Goal: Communication & Community: Answer question/provide support

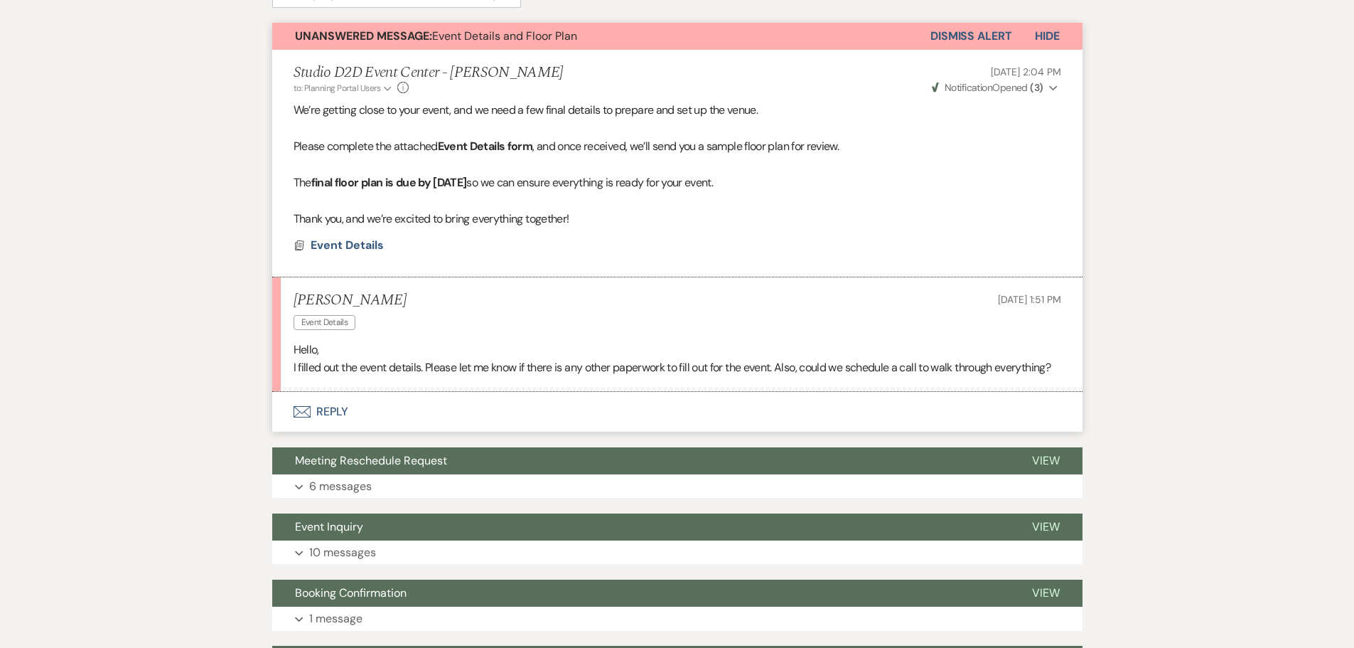
click at [338, 407] on button "Envelope Reply" at bounding box center [677, 412] width 811 height 40
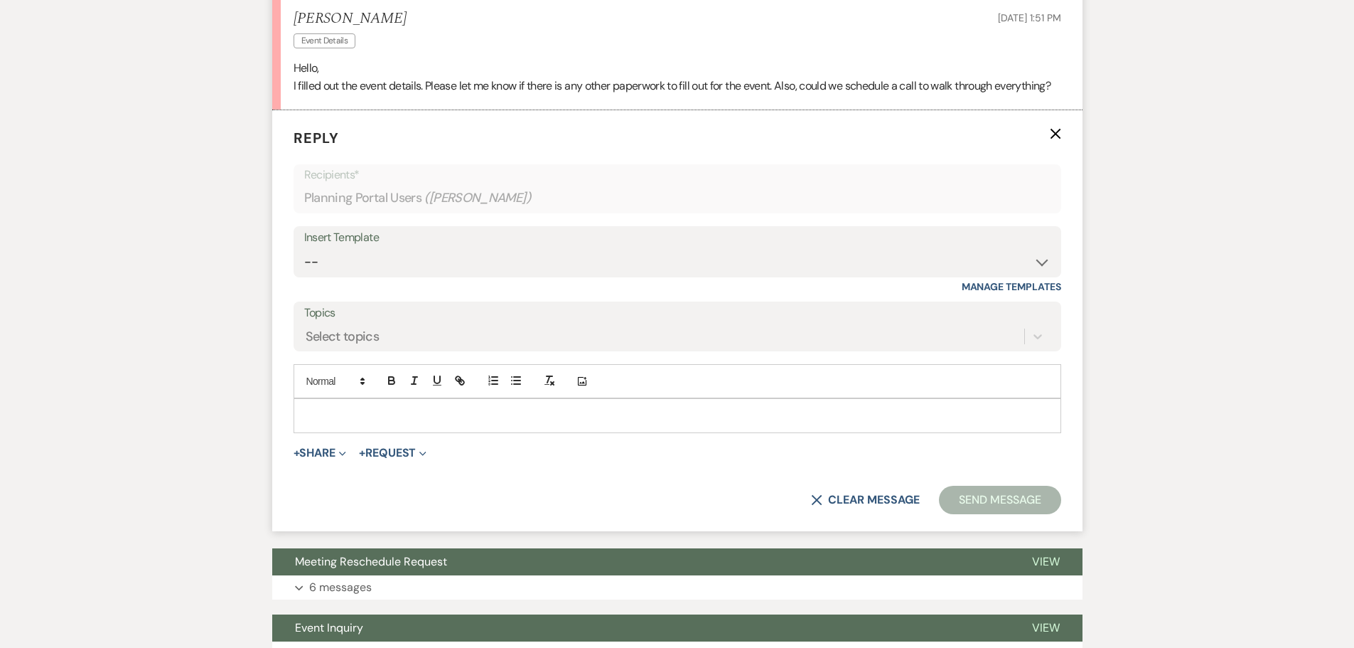
scroll to position [687, 0]
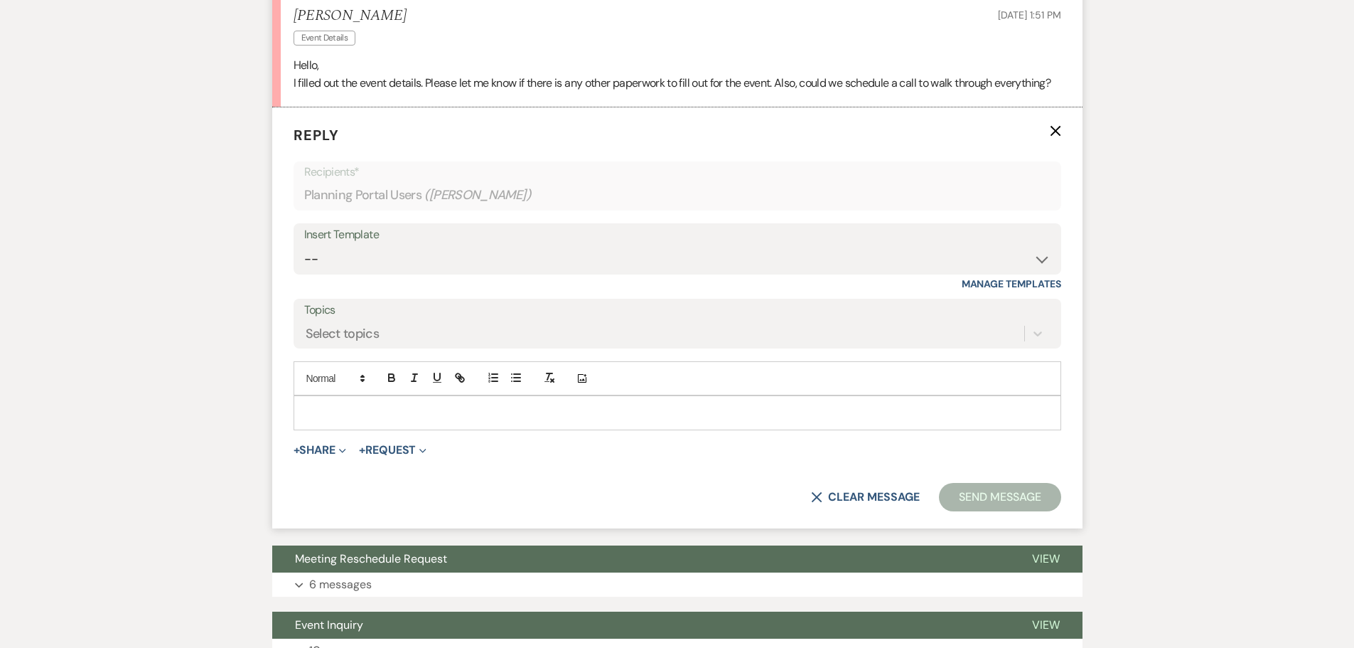
click at [391, 412] on p at bounding box center [677, 413] width 745 height 16
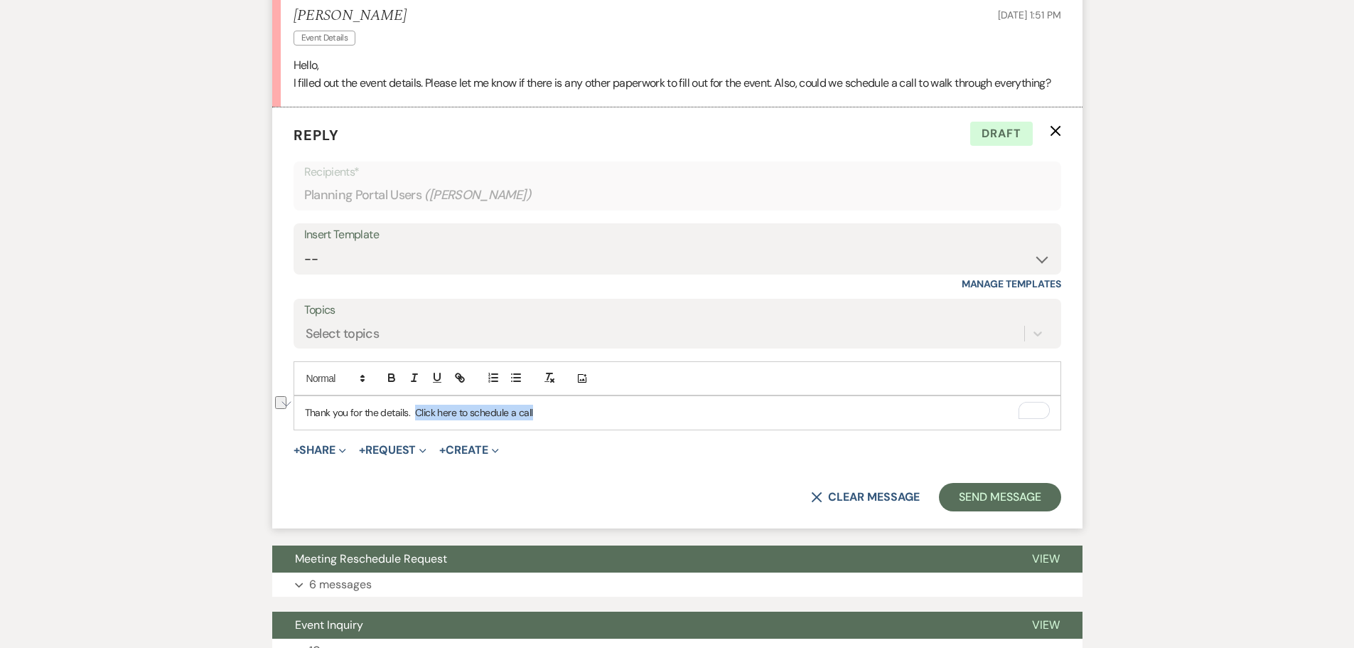
drag, startPoint x: 538, startPoint y: 410, endPoint x: 415, endPoint y: 412, distance: 122.3
click at [415, 412] on p "Thank you for the details. Click here to schedule a call" at bounding box center [677, 413] width 745 height 16
click at [461, 381] on icon "button" at bounding box center [460, 377] width 13 height 13
paste input "https://calendly.com/events-studiod2d/phone-"
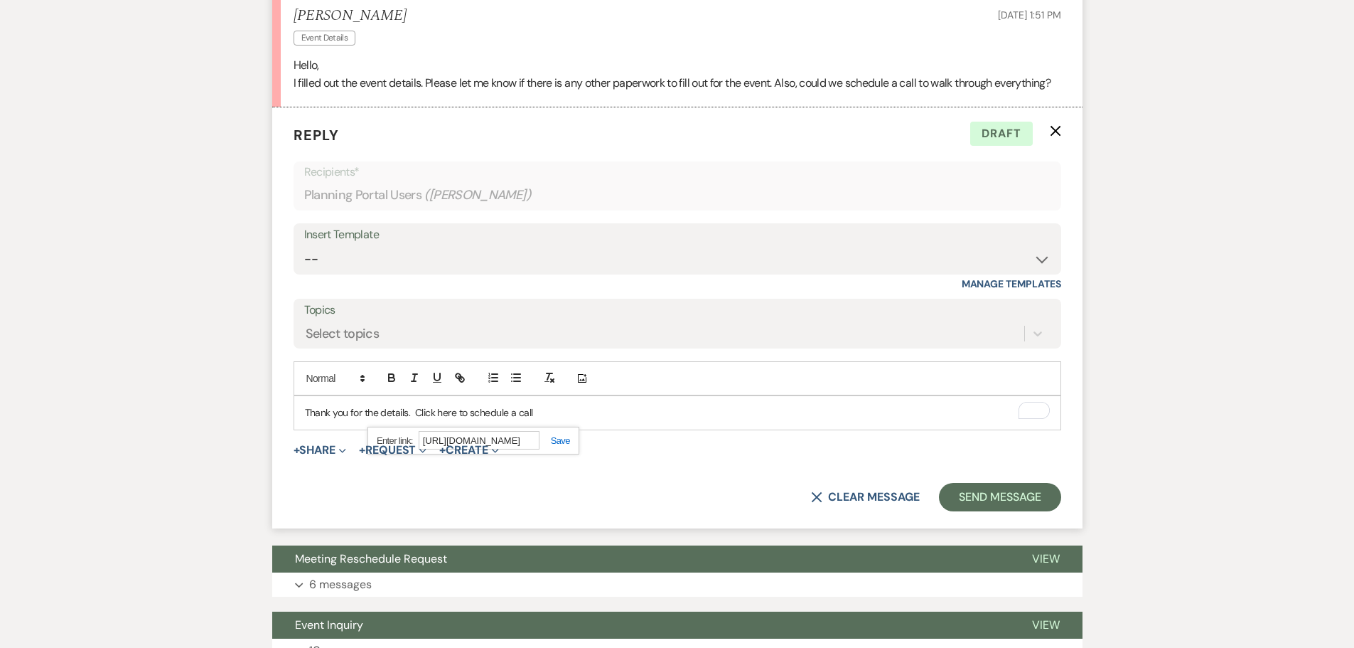
type input "https://calendly.com/events-studiod2d/phone-call"
click at [562, 438] on link at bounding box center [555, 440] width 31 height 11
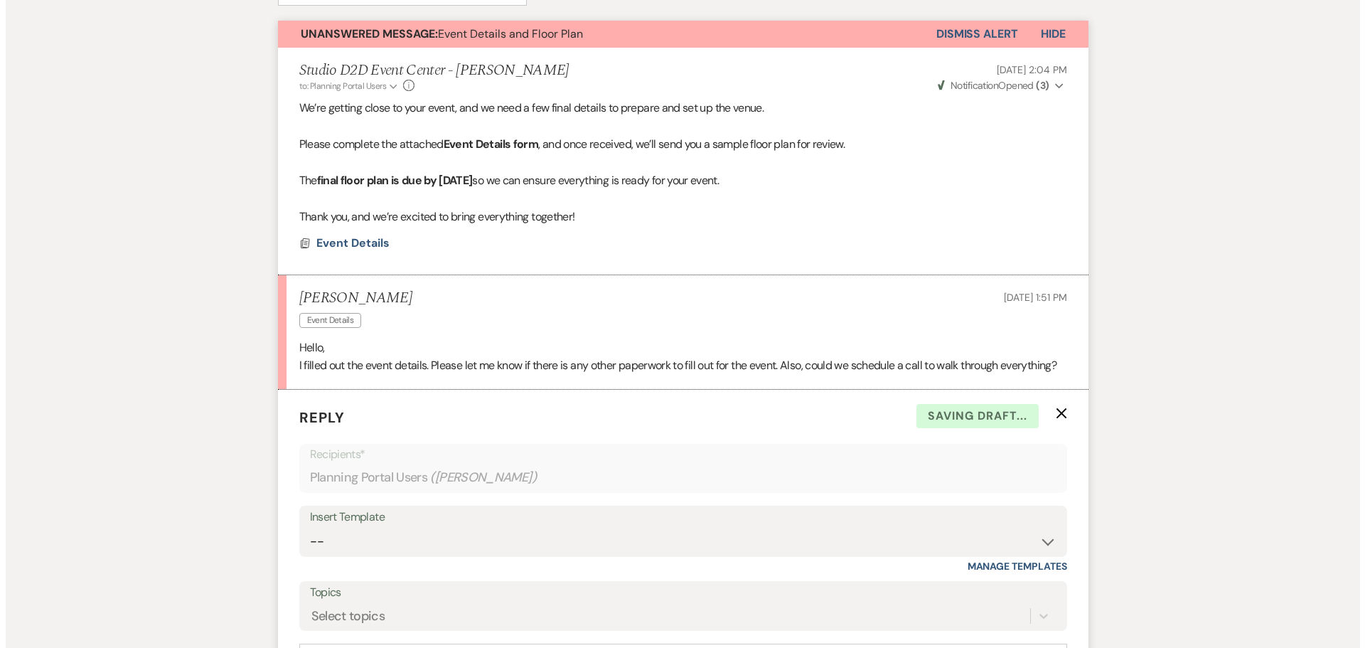
scroll to position [402, 0]
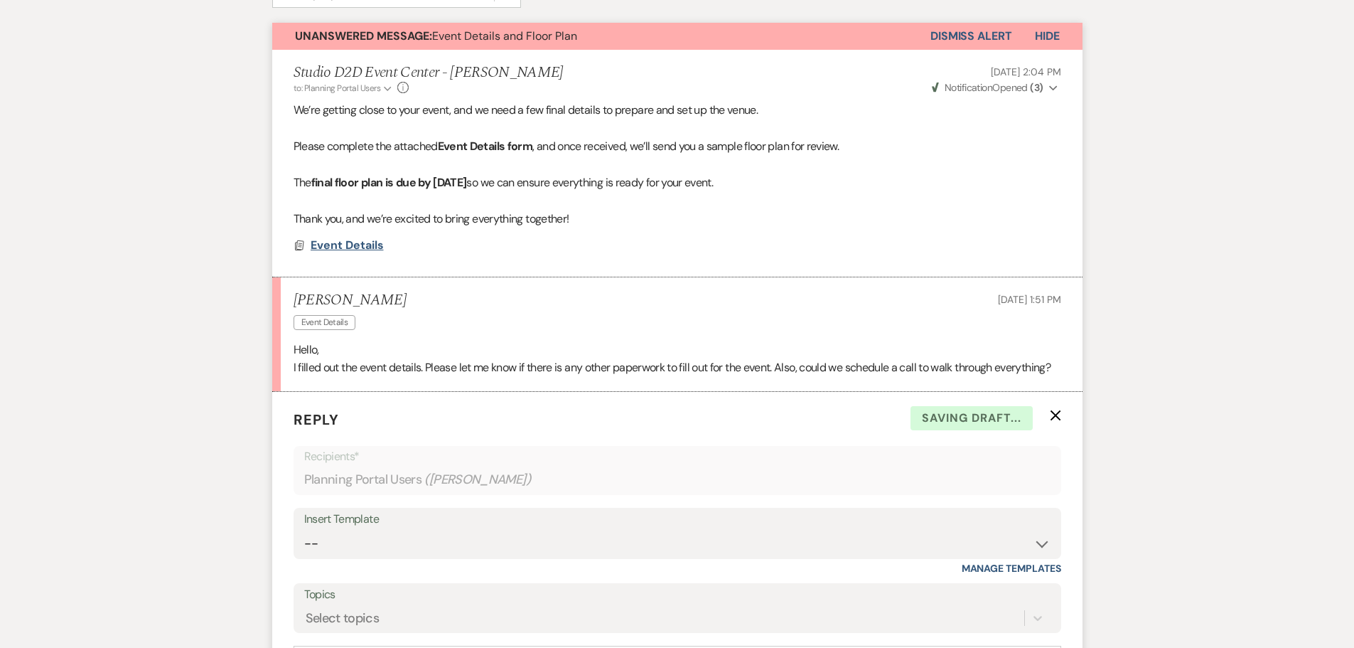
click at [373, 242] on span "Event Details" at bounding box center [347, 244] width 73 height 15
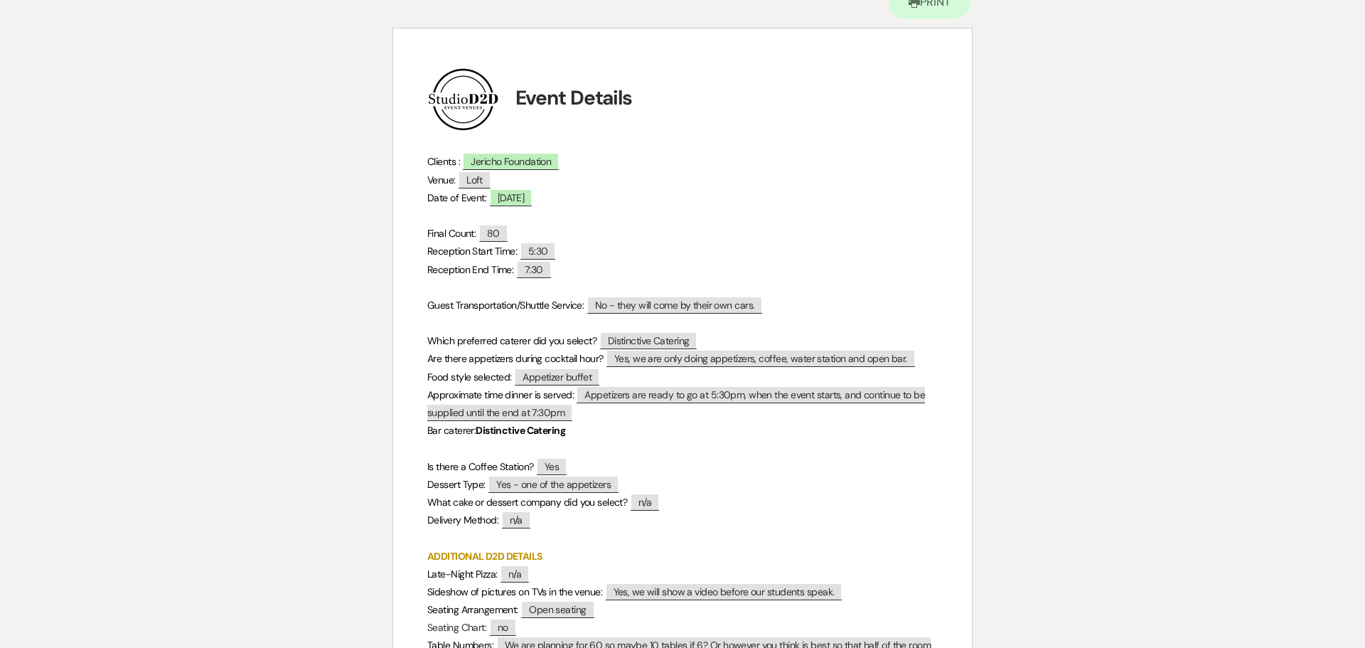
scroll to position [142, 0]
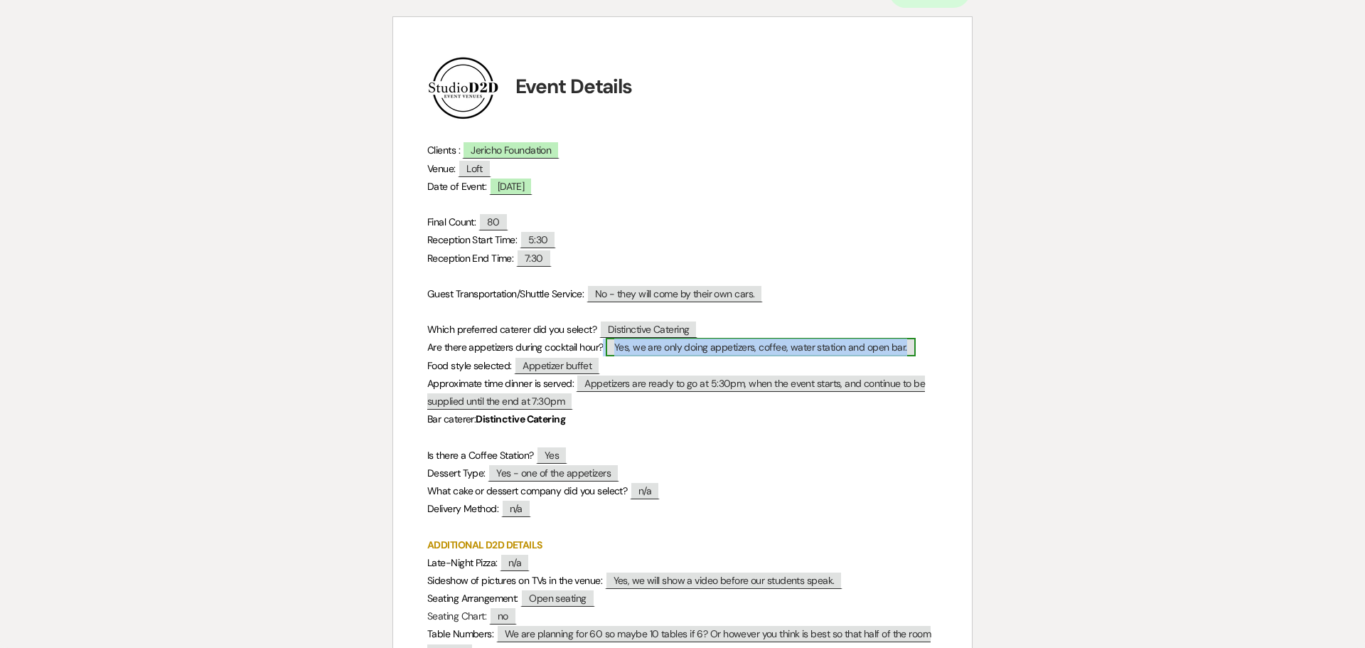
click at [677, 349] on span "Yes, we are only doing appetizers, coffee, water station and open bar." at bounding box center [761, 347] width 310 height 18
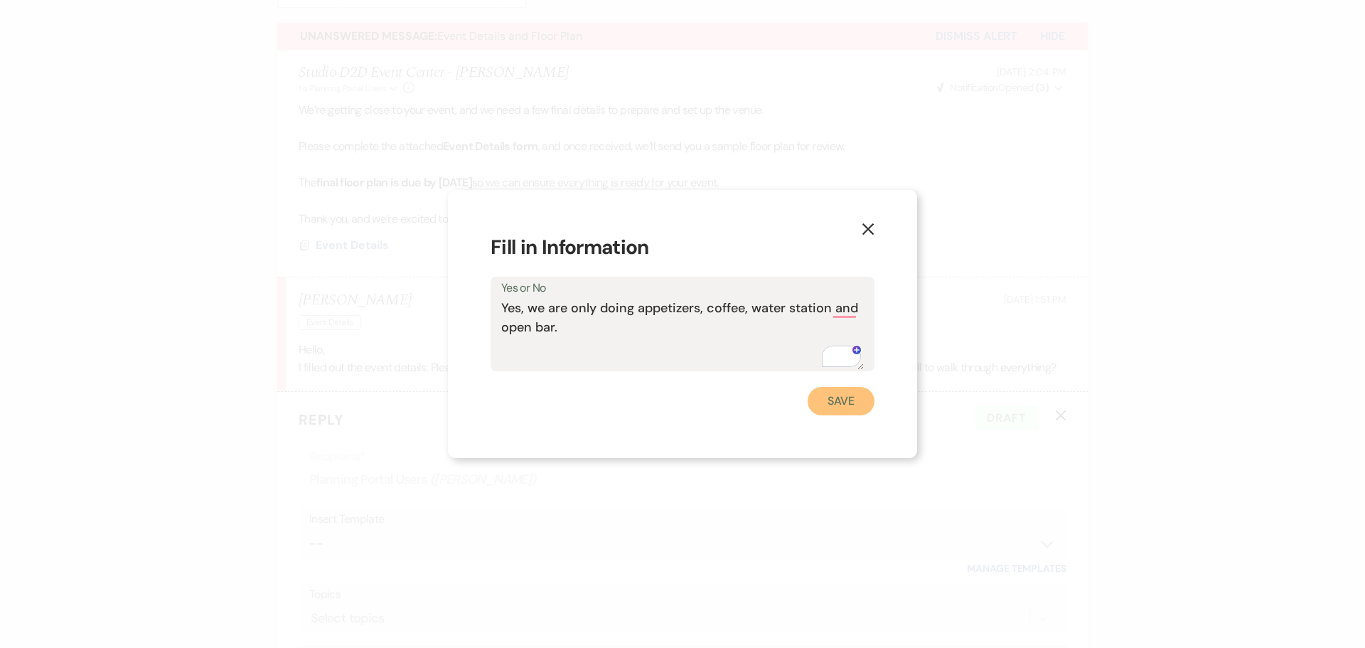
click at [840, 404] on button "Save" at bounding box center [841, 401] width 67 height 28
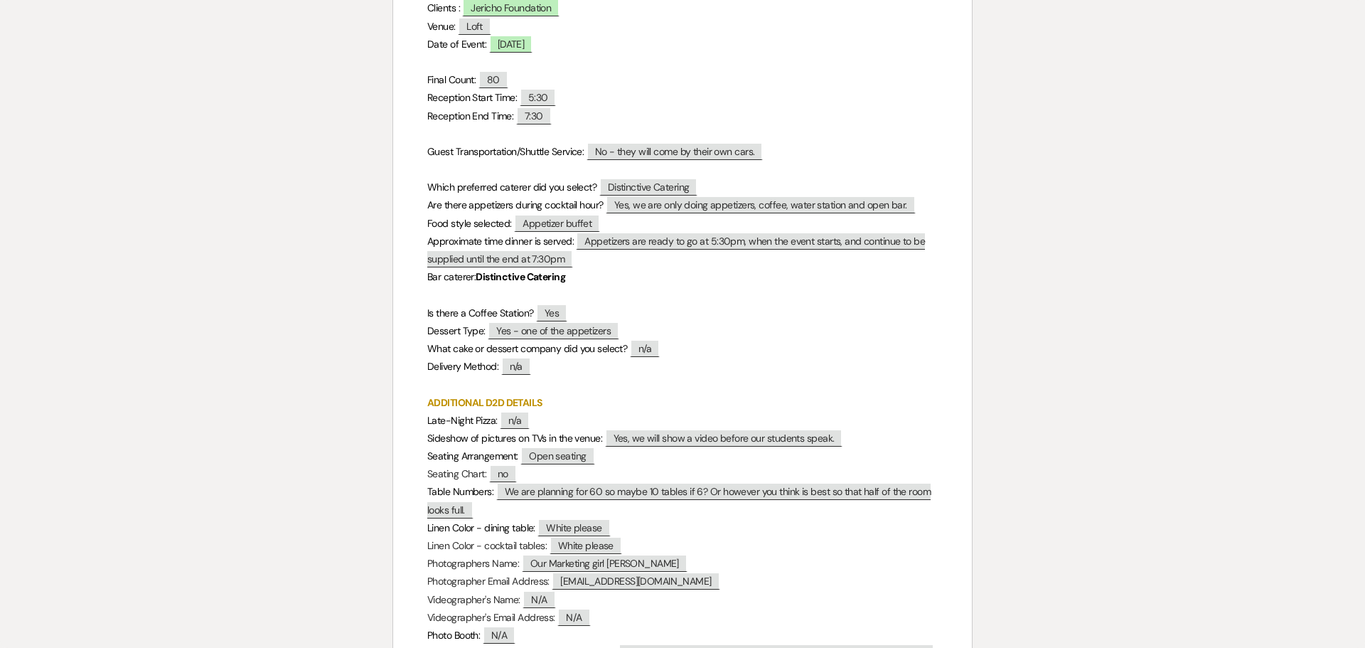
scroll to position [355, 0]
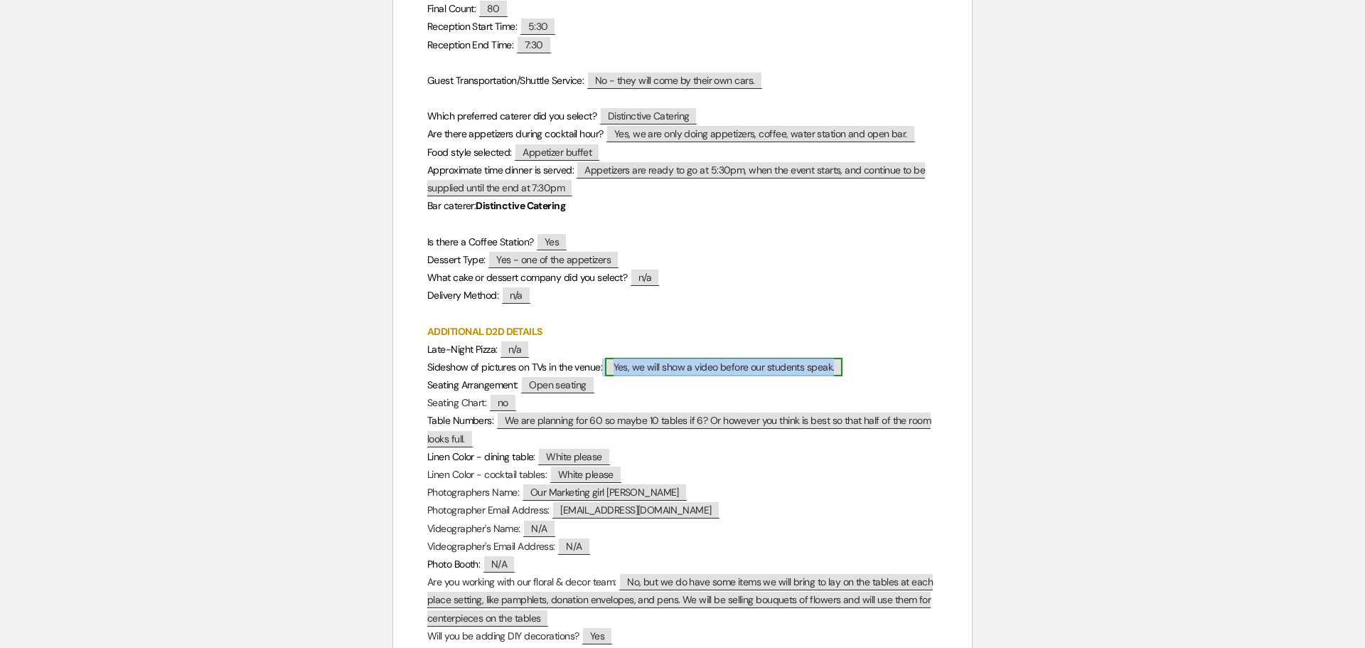
click at [659, 370] on span "Yes, we will show a video before our students speak." at bounding box center [724, 367] width 238 height 18
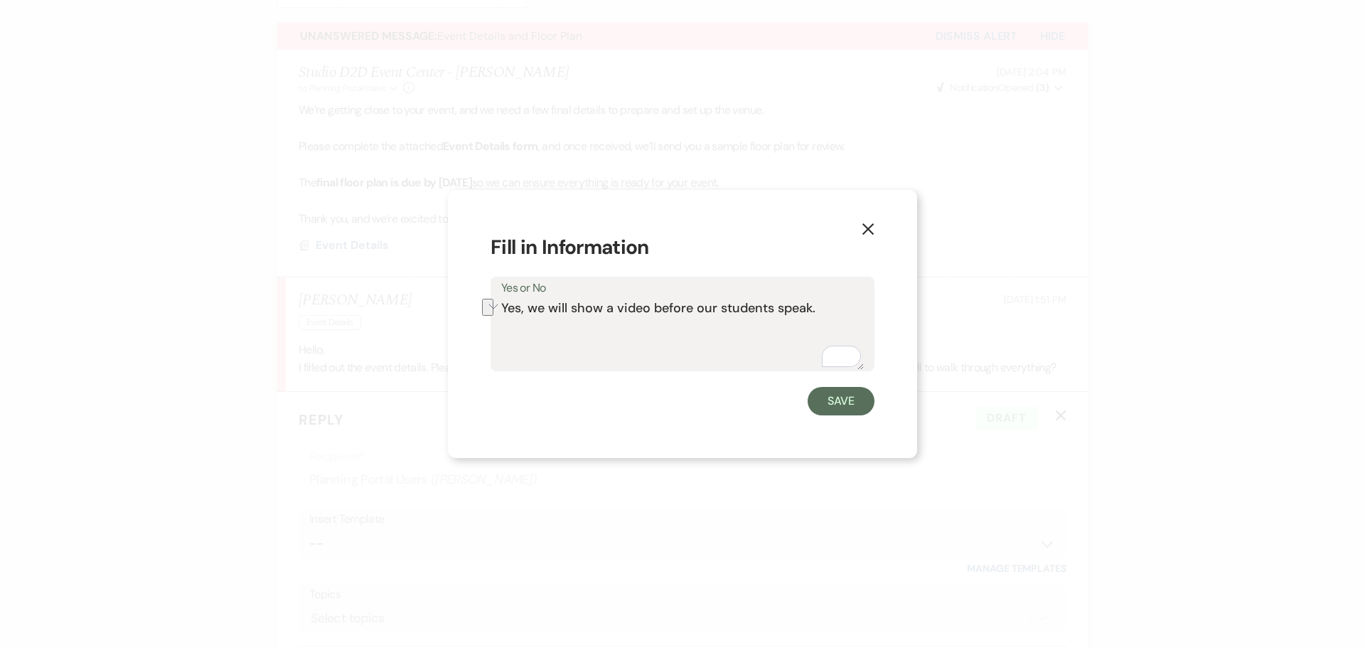
drag, startPoint x: 820, startPoint y: 309, endPoint x: 572, endPoint y: 314, distance: 248.2
click at [572, 314] on textarea "Yes, we will show a video before our students speak." at bounding box center [682, 334] width 363 height 71
click at [840, 398] on button "Save" at bounding box center [841, 401] width 67 height 28
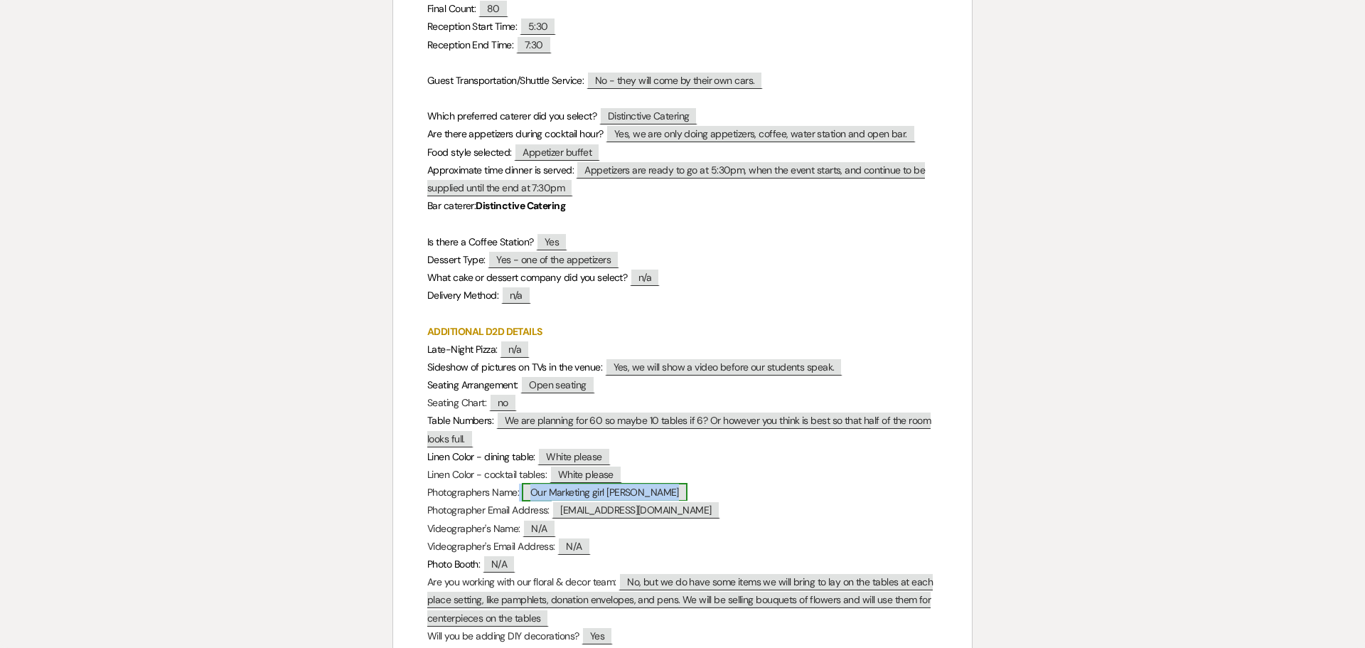
click at [592, 493] on span "Our Marketing girl Kera Joesph" at bounding box center [605, 492] width 166 height 18
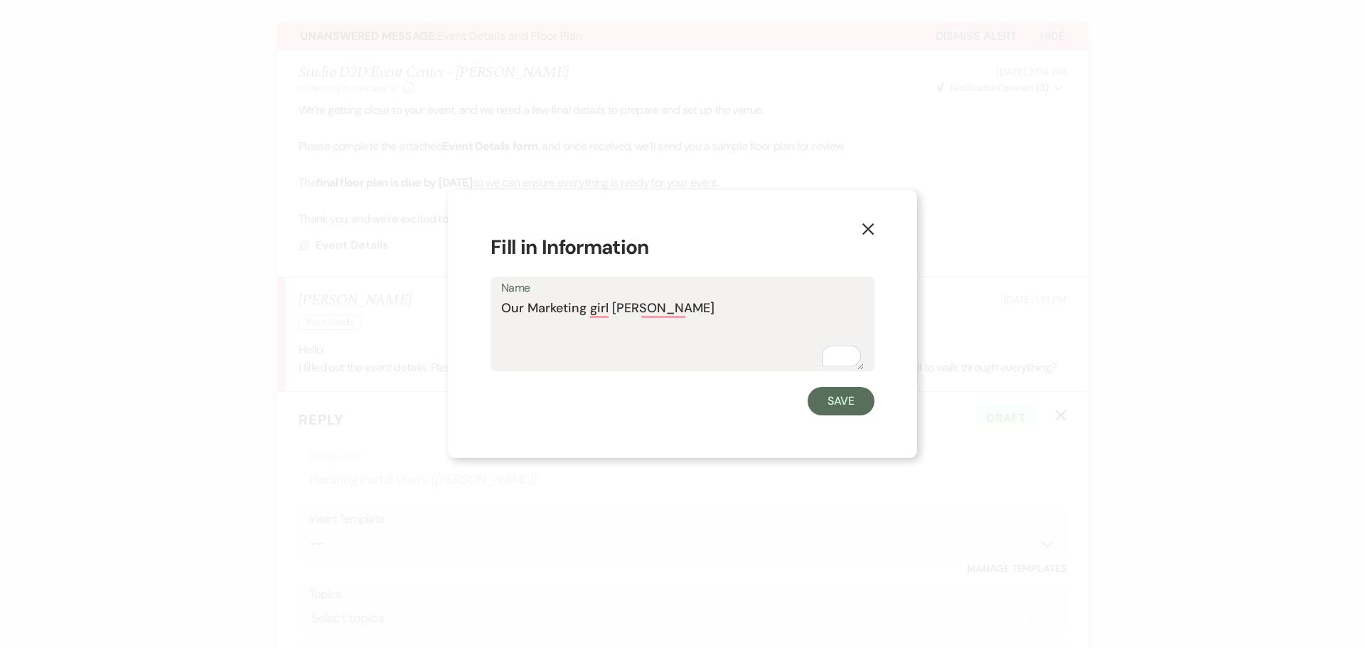
drag, startPoint x: 695, startPoint y: 313, endPoint x: 504, endPoint y: 308, distance: 190.6
click at [504, 308] on textarea "Our Marketing girl Kera Joesph" at bounding box center [682, 334] width 363 height 71
click at [858, 408] on button "Save" at bounding box center [841, 401] width 67 height 28
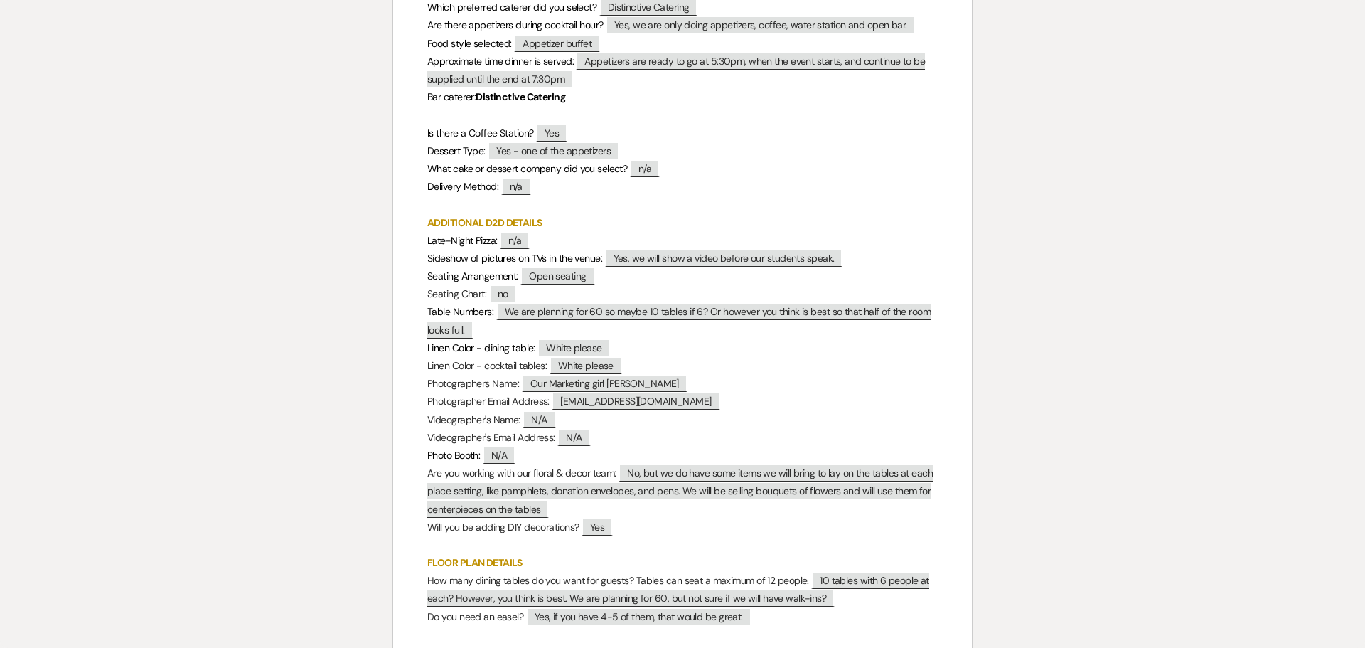
scroll to position [498, 0]
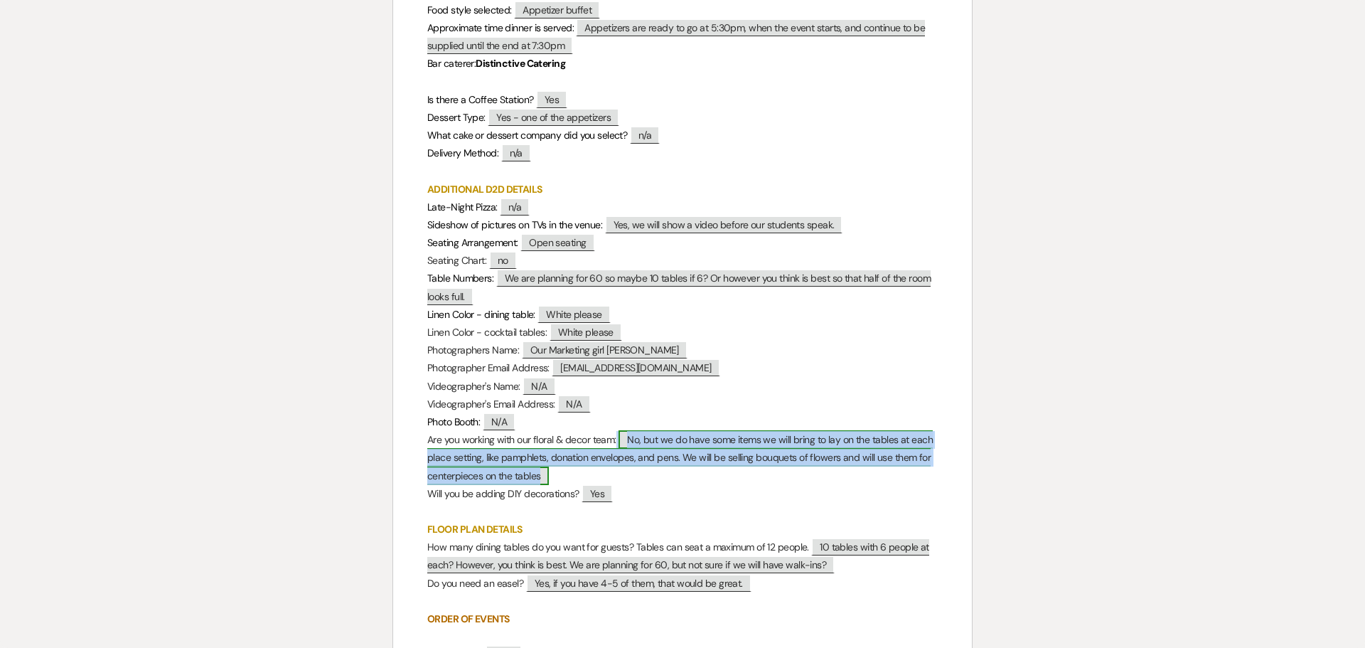
click at [676, 461] on span "No, but we do have some items we will bring to lay on the tables at each place …" at bounding box center [680, 457] width 506 height 54
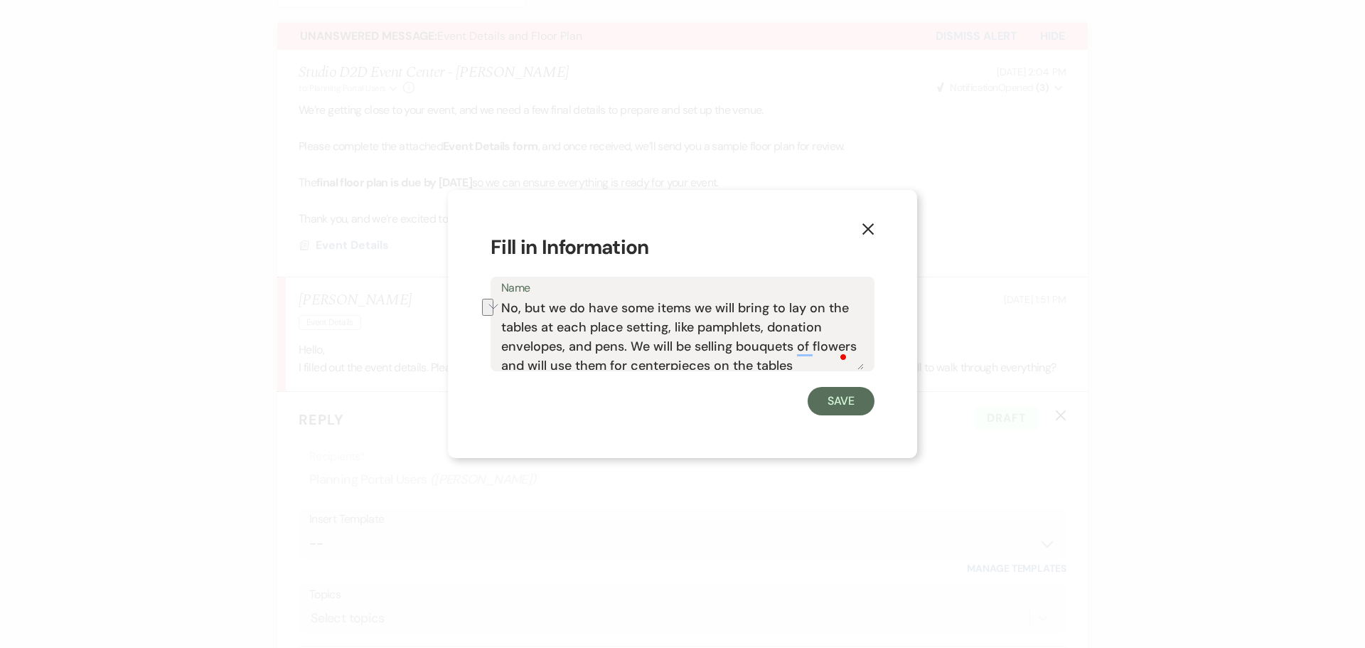
scroll to position [6, 0]
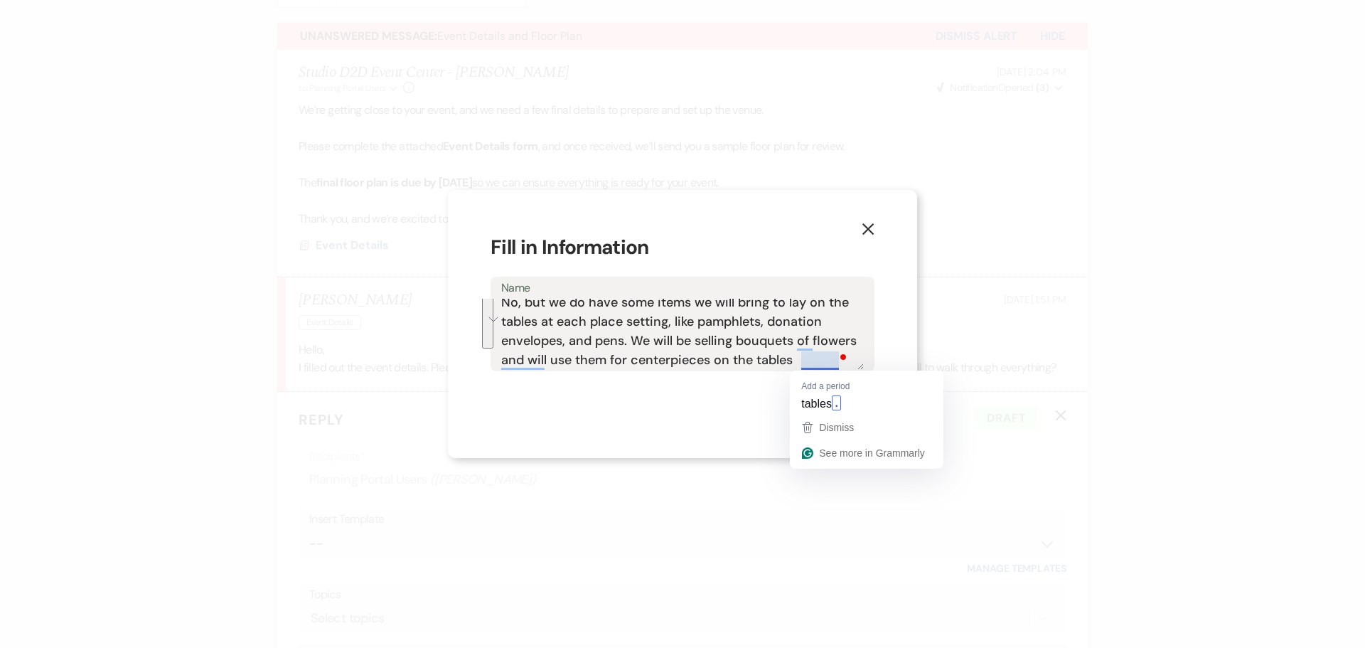
drag, startPoint x: 557, startPoint y: 328, endPoint x: 838, endPoint y: 364, distance: 283.2
click at [838, 364] on div "Name No, but we do have some items we will bring to lay on the tables at each p…" at bounding box center [683, 324] width 384 height 95
click at [846, 396] on button "Save" at bounding box center [841, 401] width 67 height 28
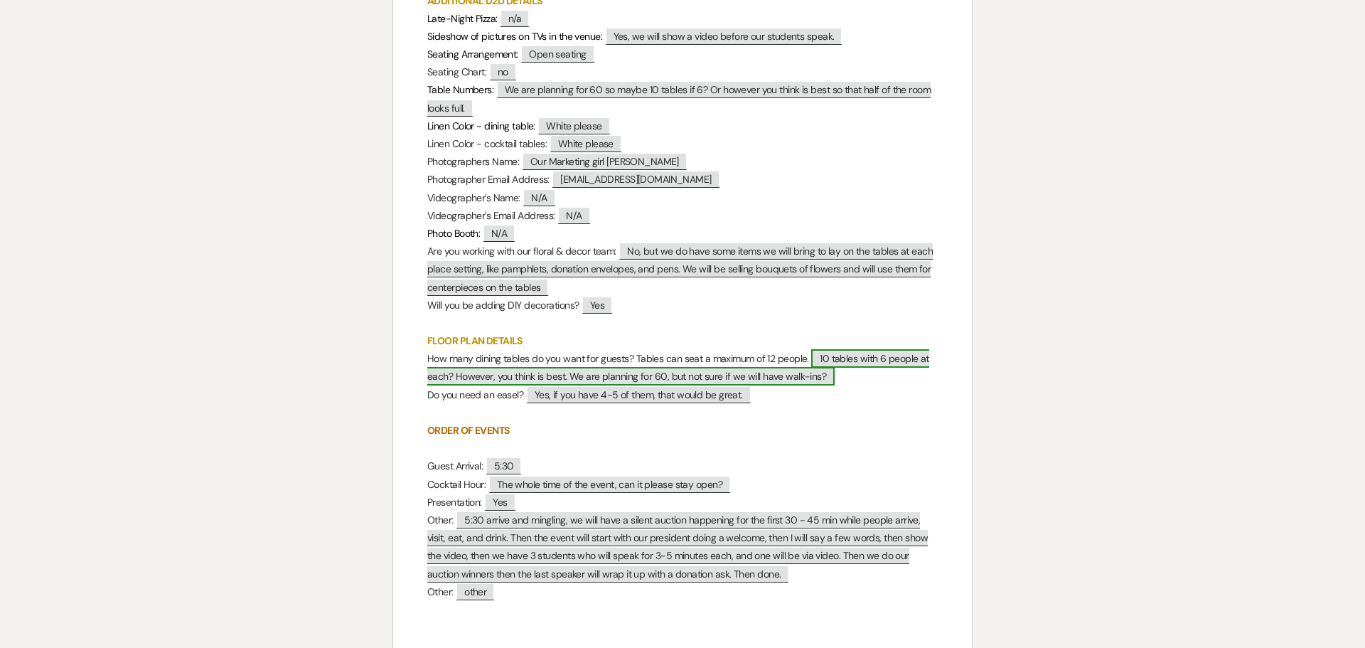
scroll to position [782, 0]
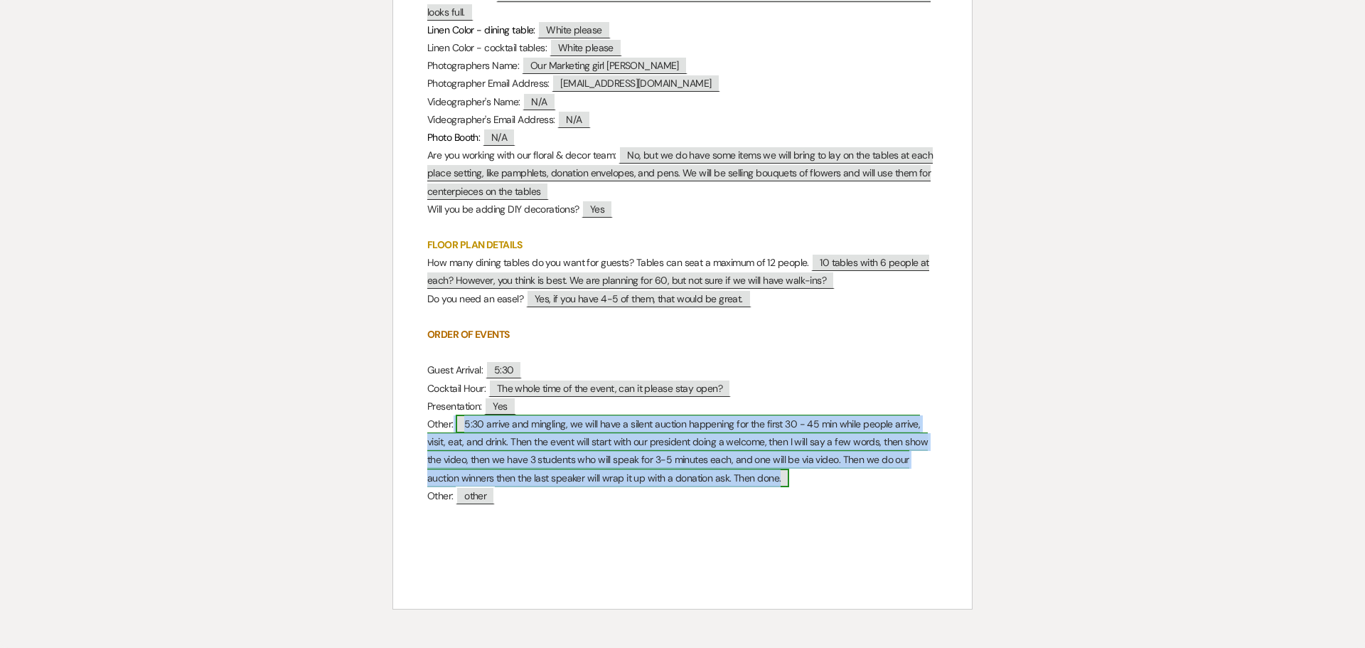
click at [610, 429] on span "5:30 arrive and mingling, we will have a silent auction happening for the first…" at bounding box center [677, 451] width 501 height 73
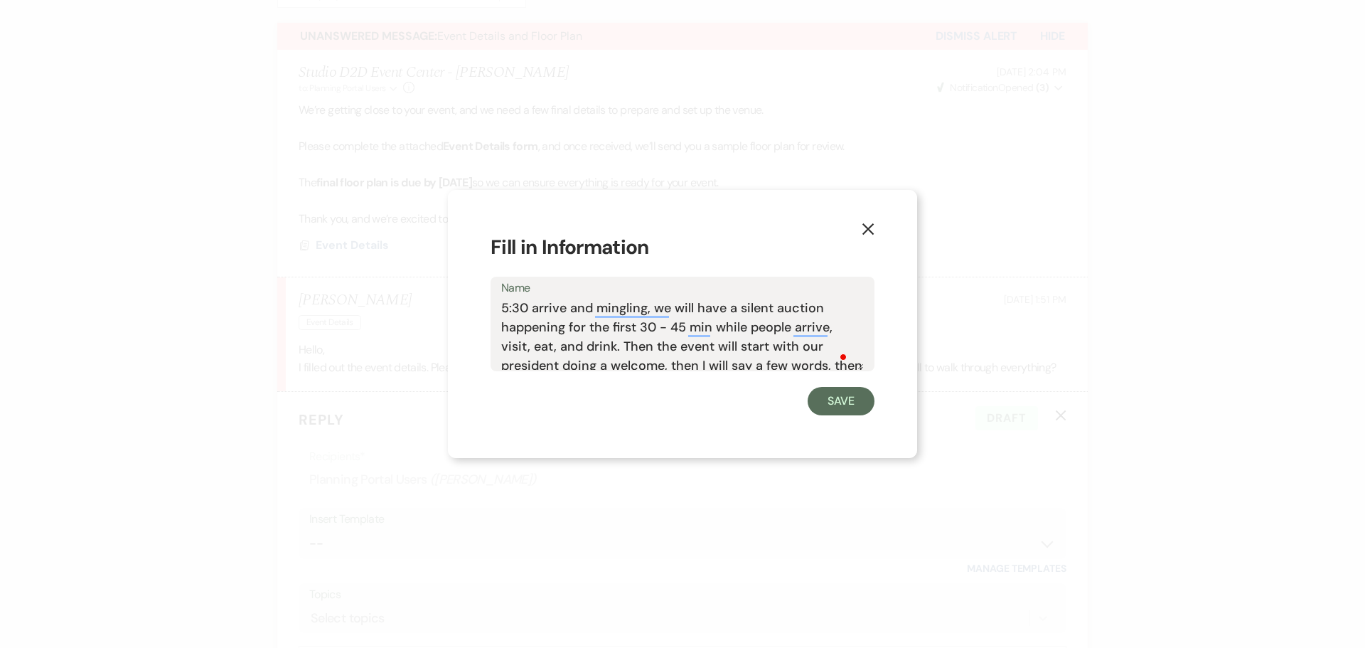
click at [506, 304] on div "Name 5:30 arrive and mingling, we will have a silent auction happening for the …" at bounding box center [683, 324] width 384 height 95
drag, startPoint x: 501, startPoint y: 304, endPoint x: 828, endPoint y: 361, distance: 332.0
click at [846, 360] on div "Name 5:30 arrive and mingling, we will have a silent auction happening for the …" at bounding box center [683, 324] width 384 height 95
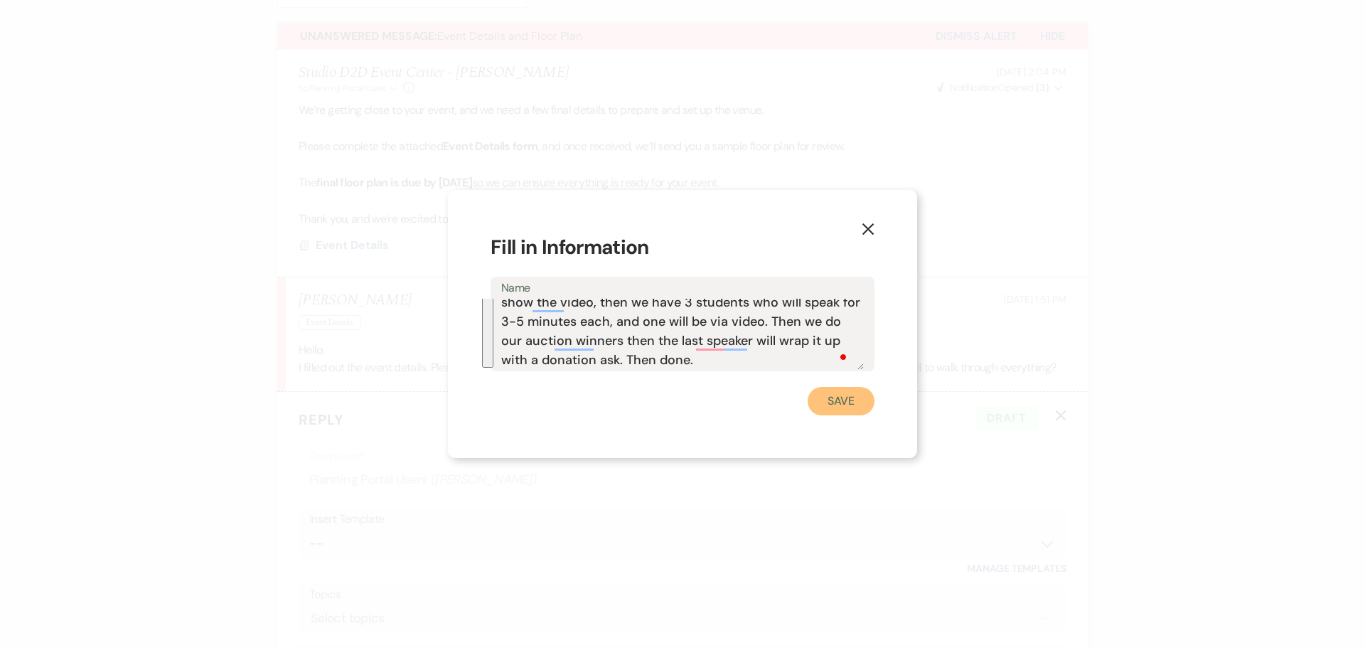
click at [824, 404] on button "Save" at bounding box center [841, 401] width 67 height 28
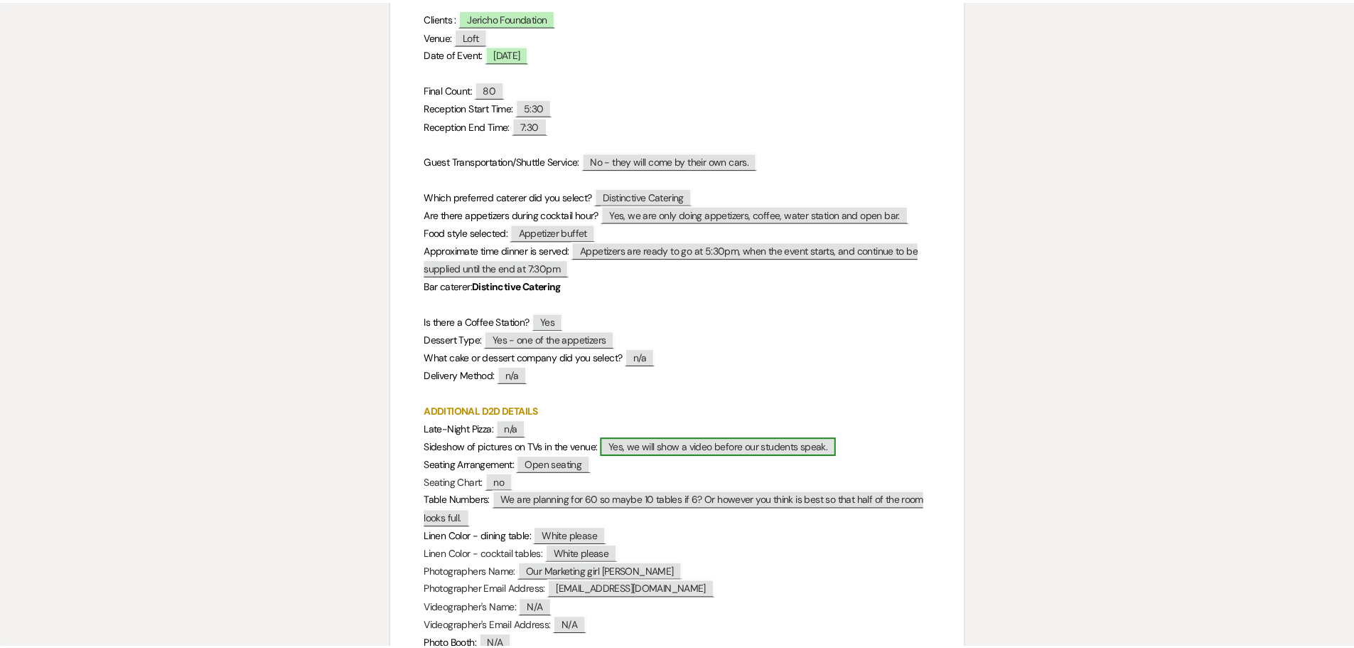
scroll to position [0, 0]
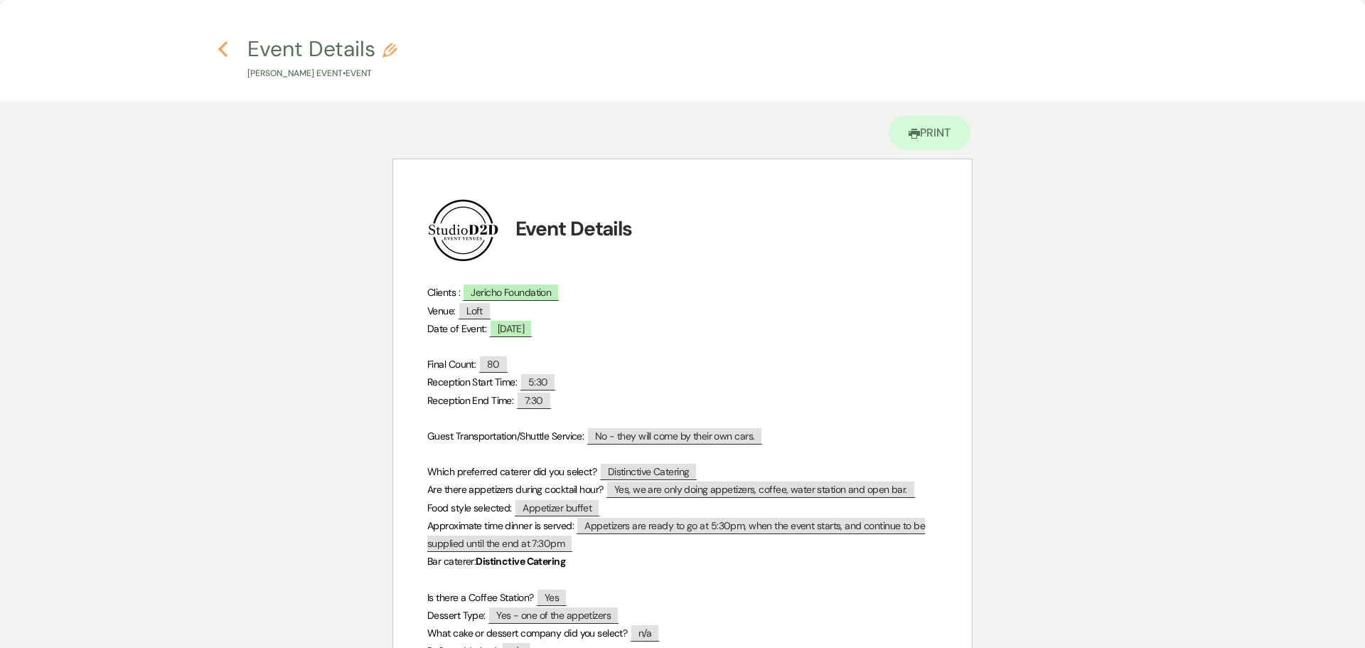
click at [226, 51] on icon "Previous" at bounding box center [223, 49] width 11 height 17
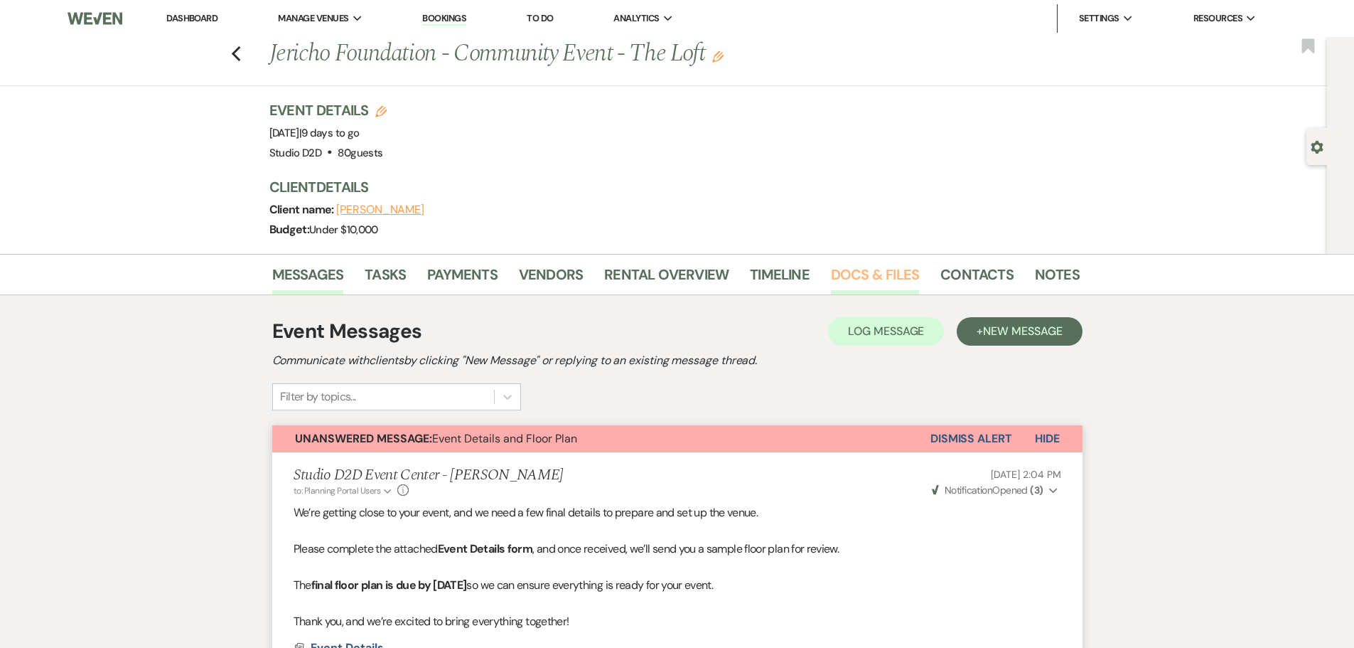
click at [856, 272] on link "Docs & Files" at bounding box center [875, 278] width 88 height 31
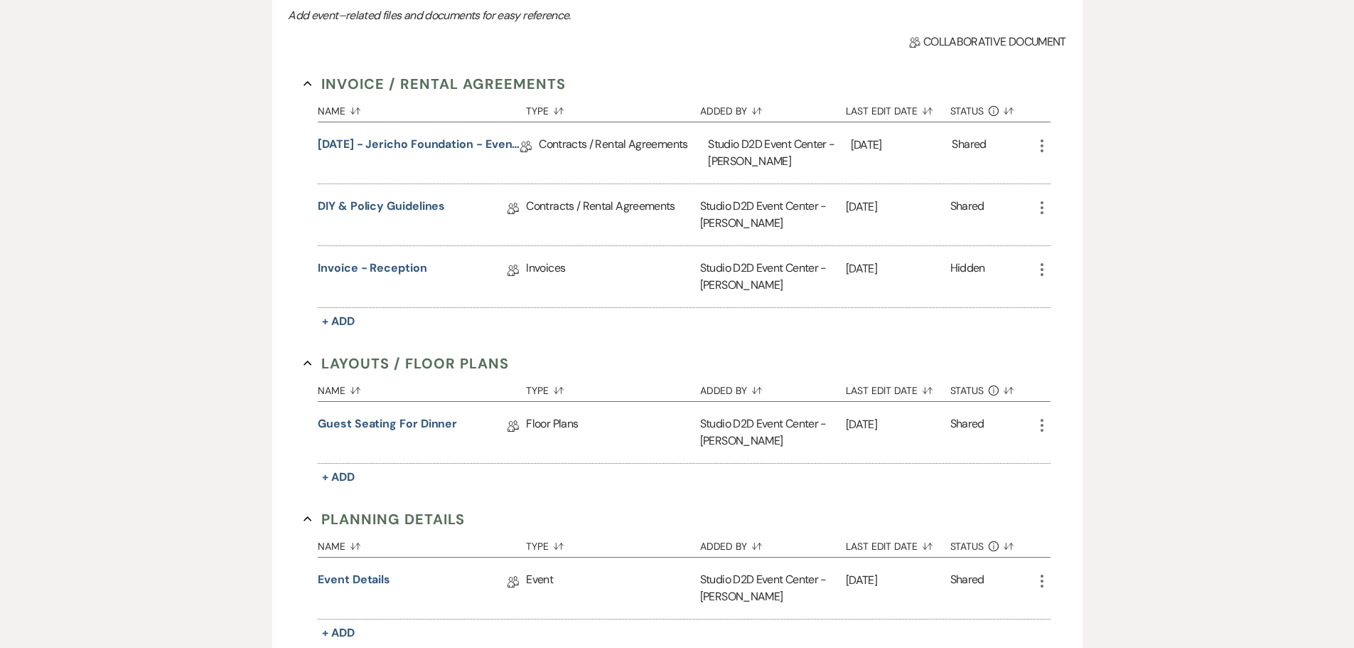
scroll to position [355, 0]
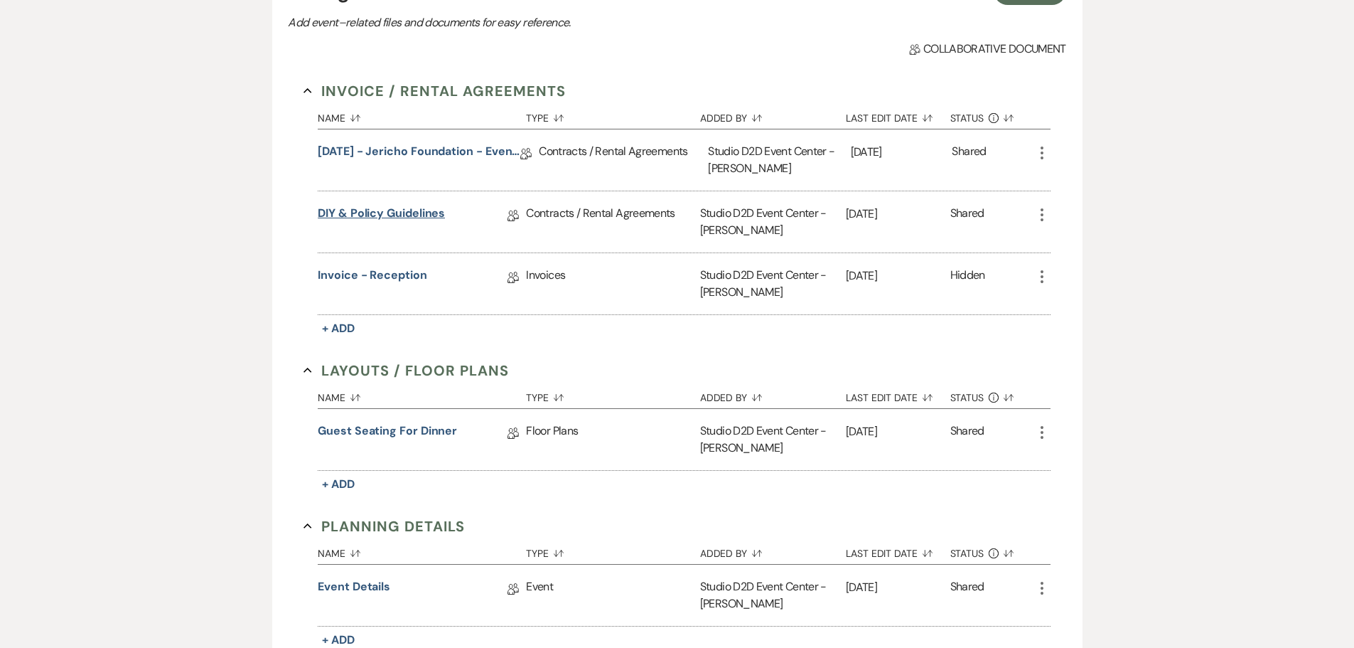
click at [394, 213] on link "DIY & Policy Guidelines" at bounding box center [381, 216] width 127 height 22
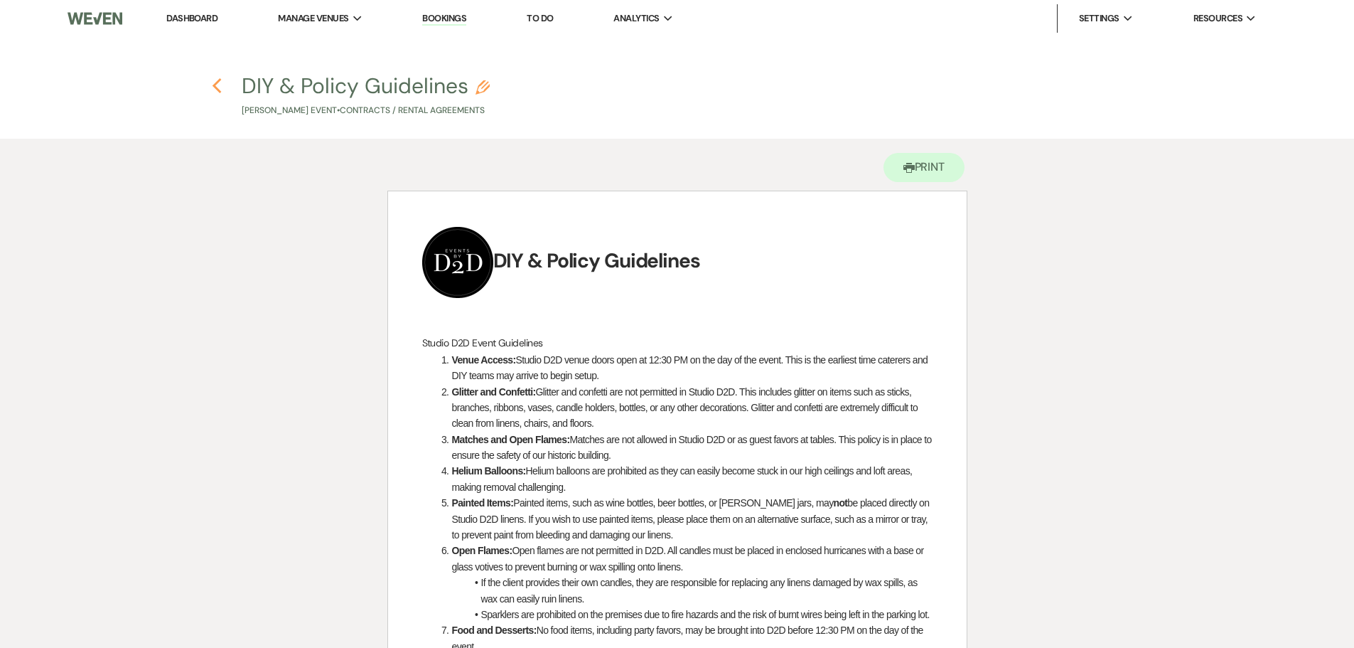
click at [213, 84] on icon "Previous" at bounding box center [217, 85] width 11 height 17
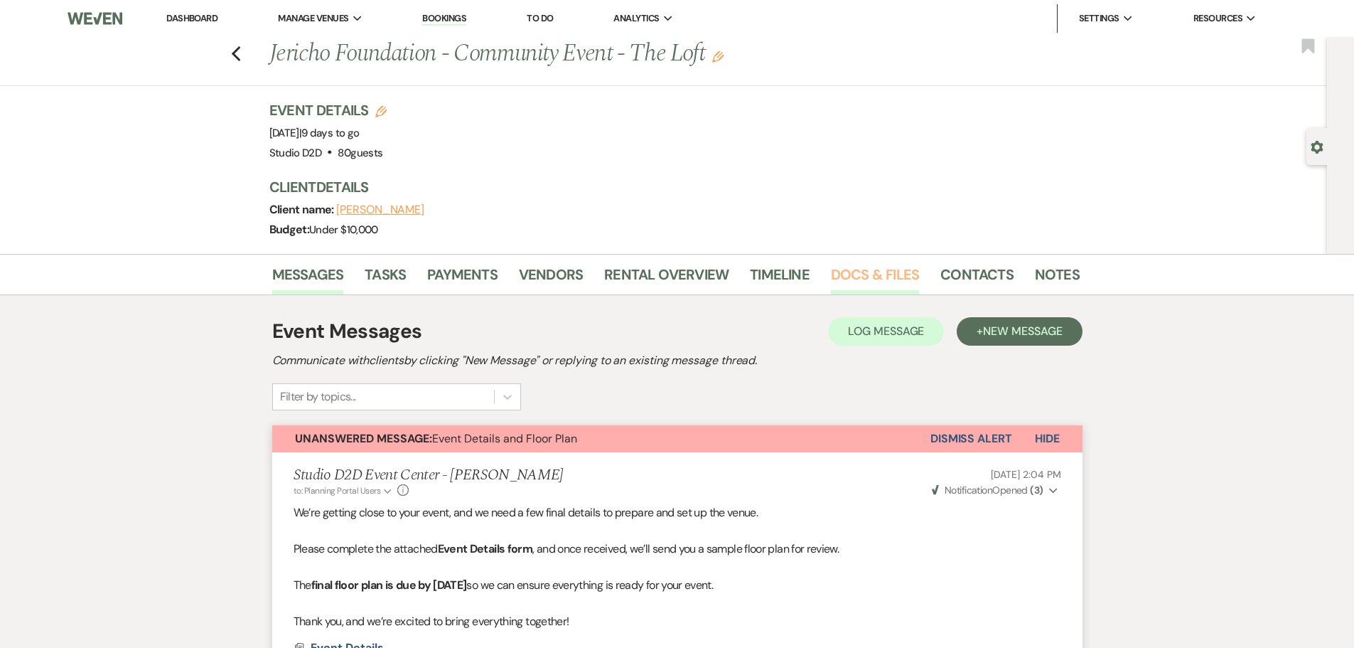
click at [865, 277] on link "Docs & Files" at bounding box center [875, 278] width 88 height 31
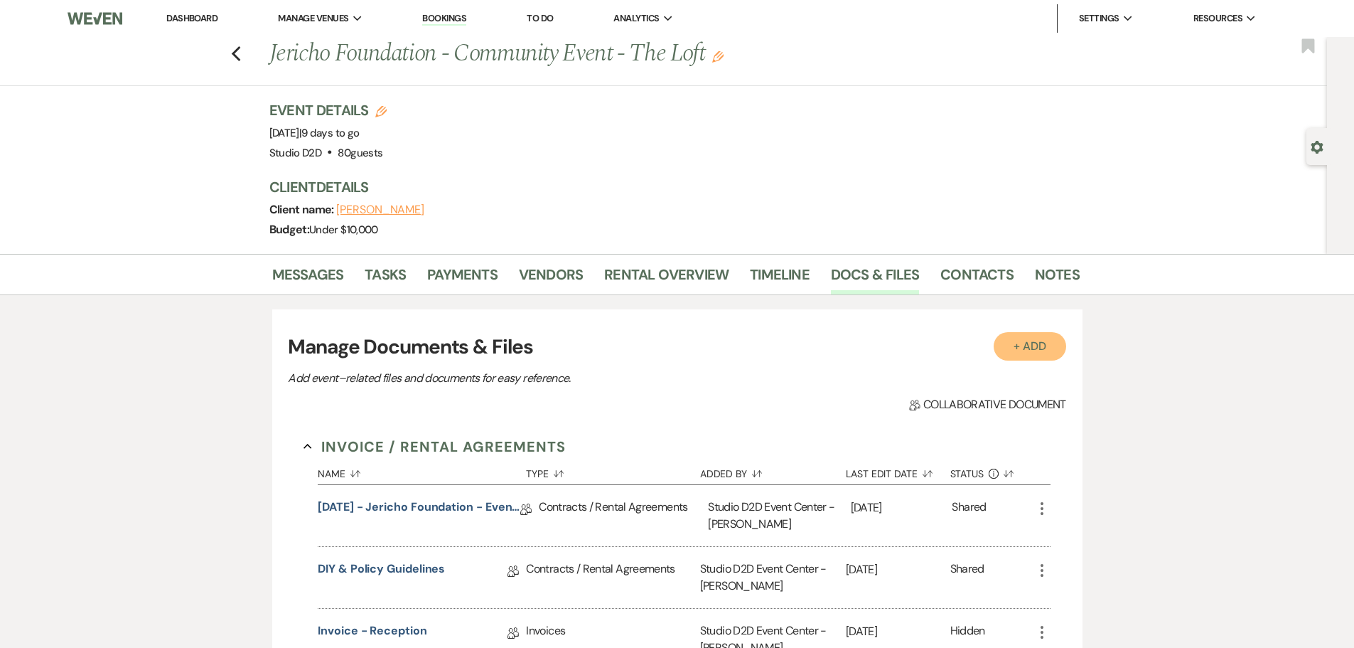
click at [1026, 348] on button "+ Add" at bounding box center [1030, 346] width 73 height 28
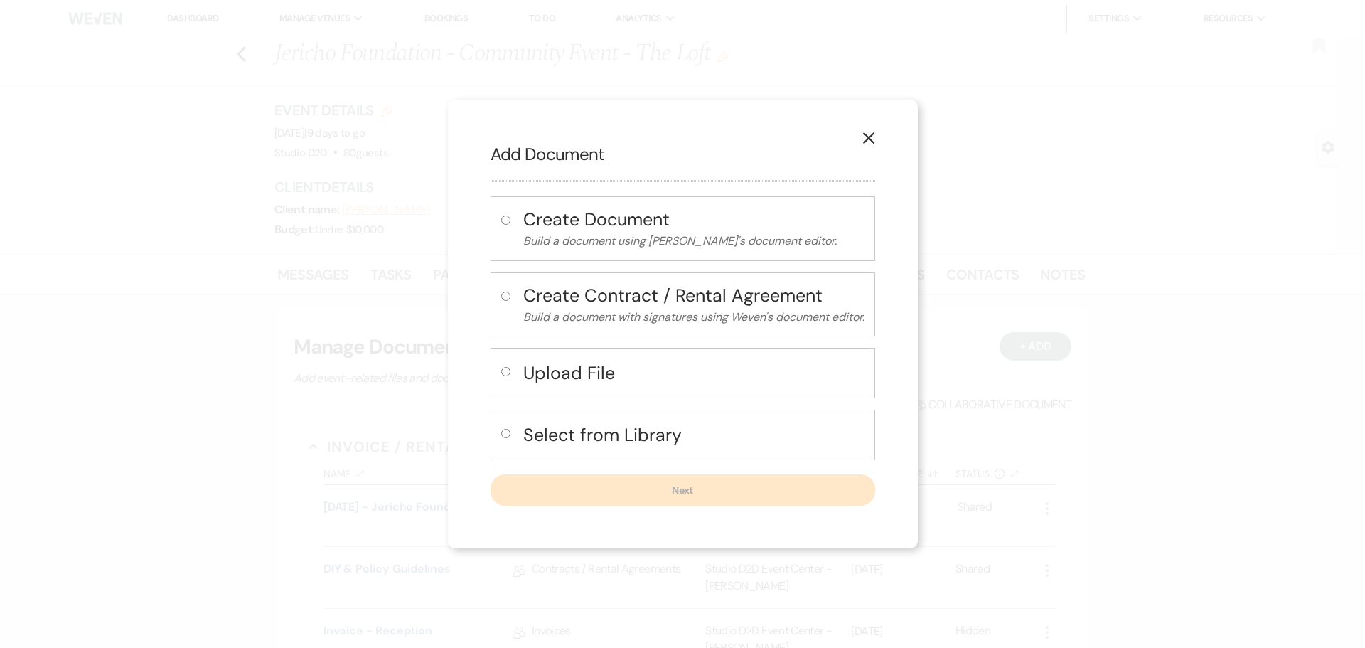
click at [568, 375] on h4 "Upload File" at bounding box center [693, 372] width 341 height 25
radio input "true"
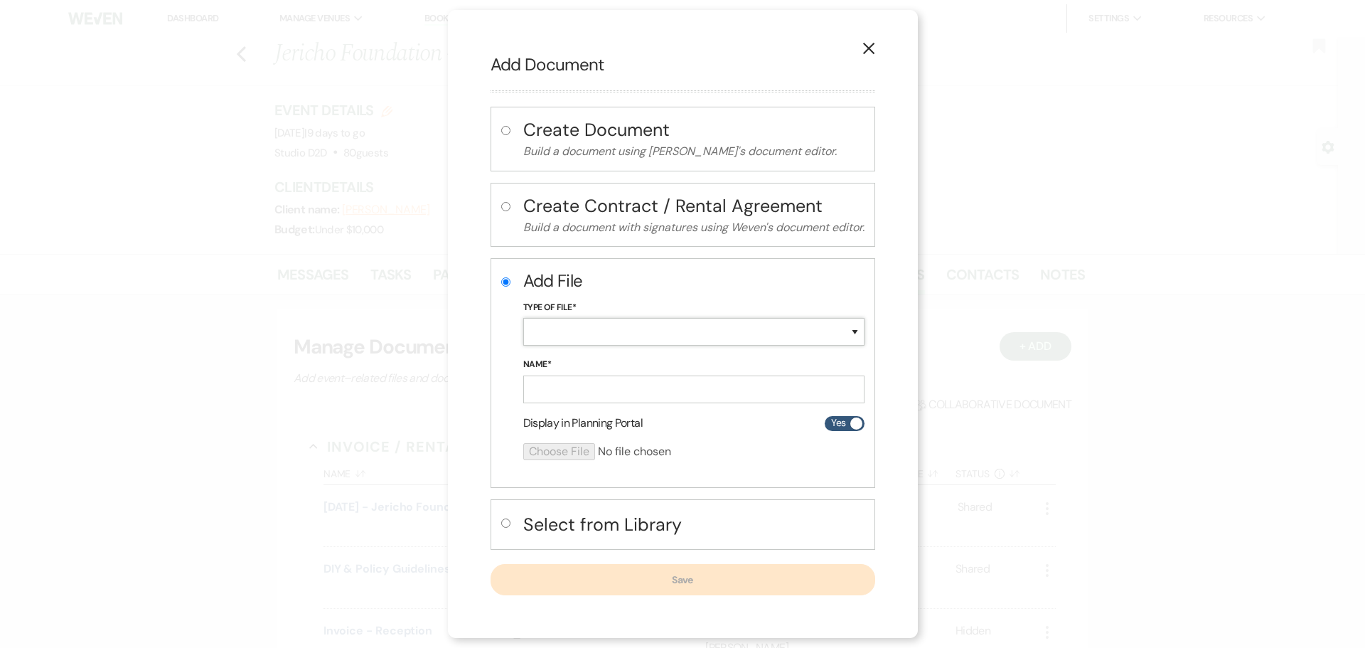
click at [576, 338] on select "Special Event Insurance Vendor Certificate of Insurance Contracts / Rental Agre…" at bounding box center [693, 332] width 341 height 28
select select "63"
click at [523, 318] on select "Special Event Insurance Vendor Certificate of Insurance Contracts / Rental Agre…" at bounding box center [693, 332] width 341 height 28
click at [590, 382] on input "Name*" at bounding box center [693, 389] width 341 height 28
paste input "08-28-25 - Jericho Foundation - Event Details"
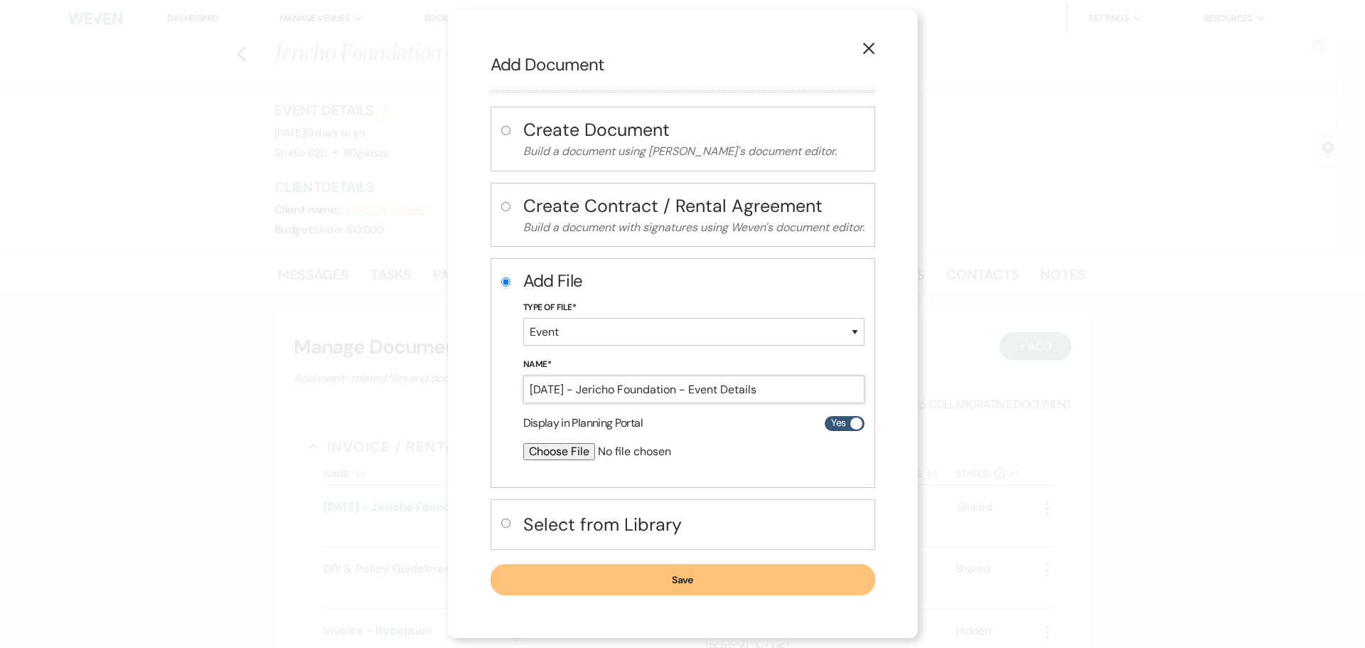
type input "08-28-25 - Jericho Foundation - Event Details"
click at [562, 454] on input "file" at bounding box center [656, 451] width 266 height 17
type input "C:\fakepath\08-28-25 - Jericho Foundation - Event Details - Studio D2D.pdf"
click at [725, 580] on button "Save" at bounding box center [683, 580] width 385 height 31
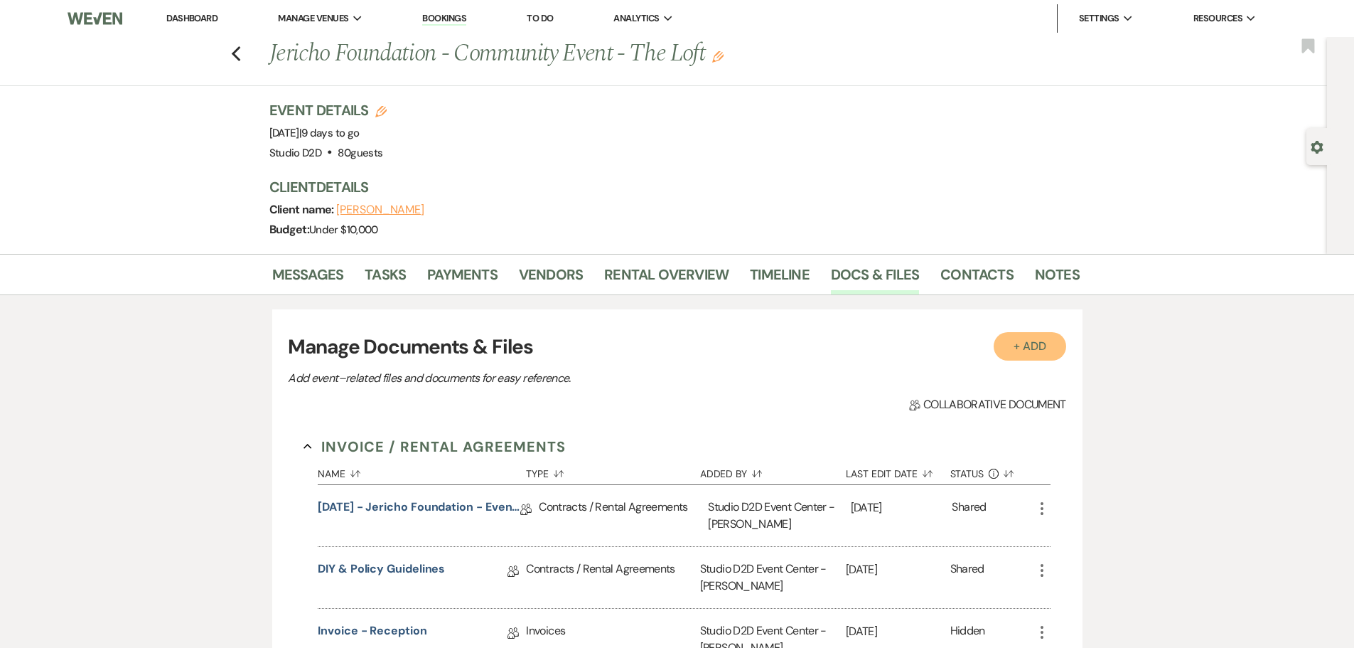
click at [1027, 350] on button "+ Add" at bounding box center [1030, 346] width 73 height 28
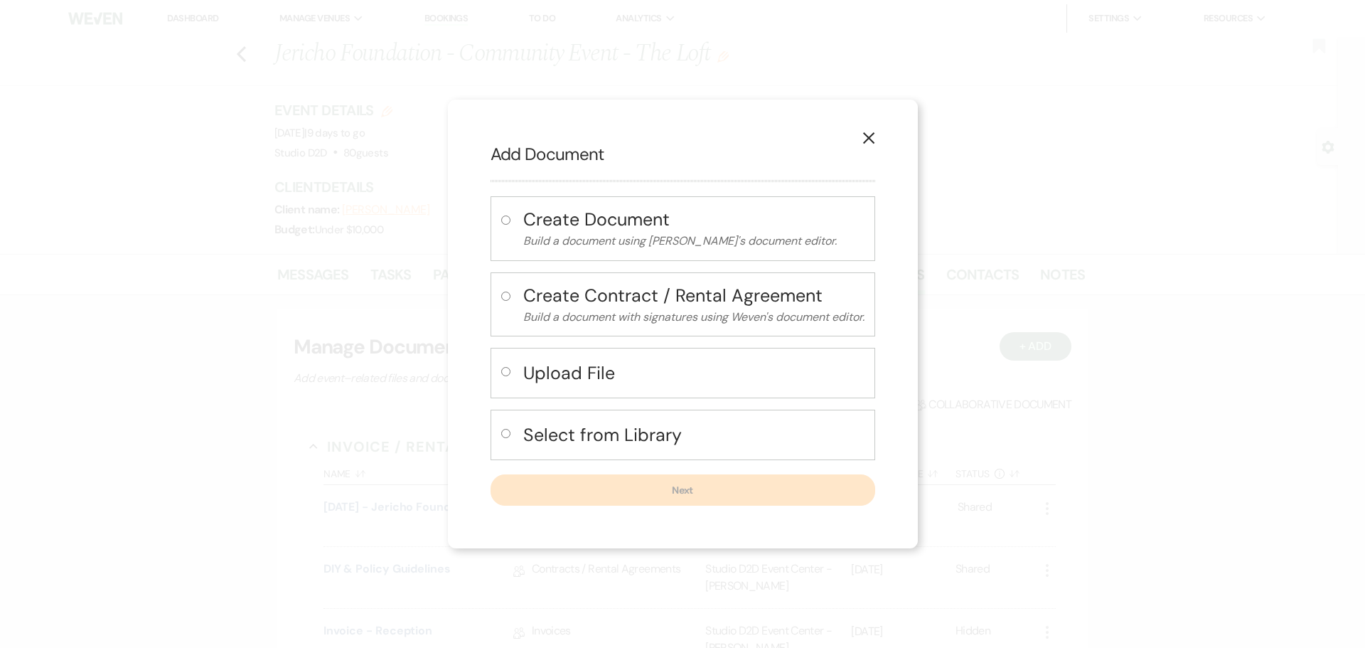
click at [603, 378] on h4 "Upload File" at bounding box center [693, 372] width 341 height 25
radio input "true"
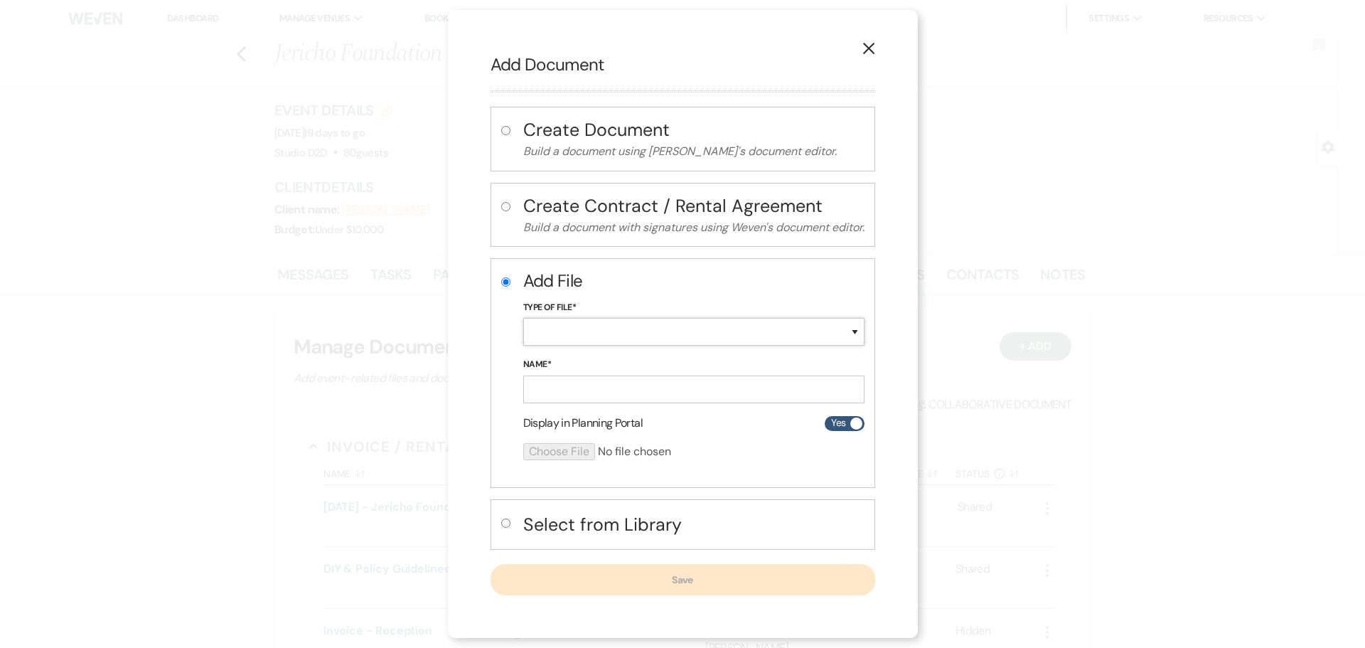
click at [592, 332] on select "Special Event Insurance Vendor Certificate of Insurance Contracts / Rental Agre…" at bounding box center [693, 332] width 341 height 28
select select "24"
click at [523, 318] on select "Special Event Insurance Vendor Certificate of Insurance Contracts / Rental Agre…" at bounding box center [693, 332] width 341 height 28
click at [604, 396] on input "Name*" at bounding box center [693, 389] width 341 height 28
paste input "08-28-25 - Jericho Foundation- Floor Plan"
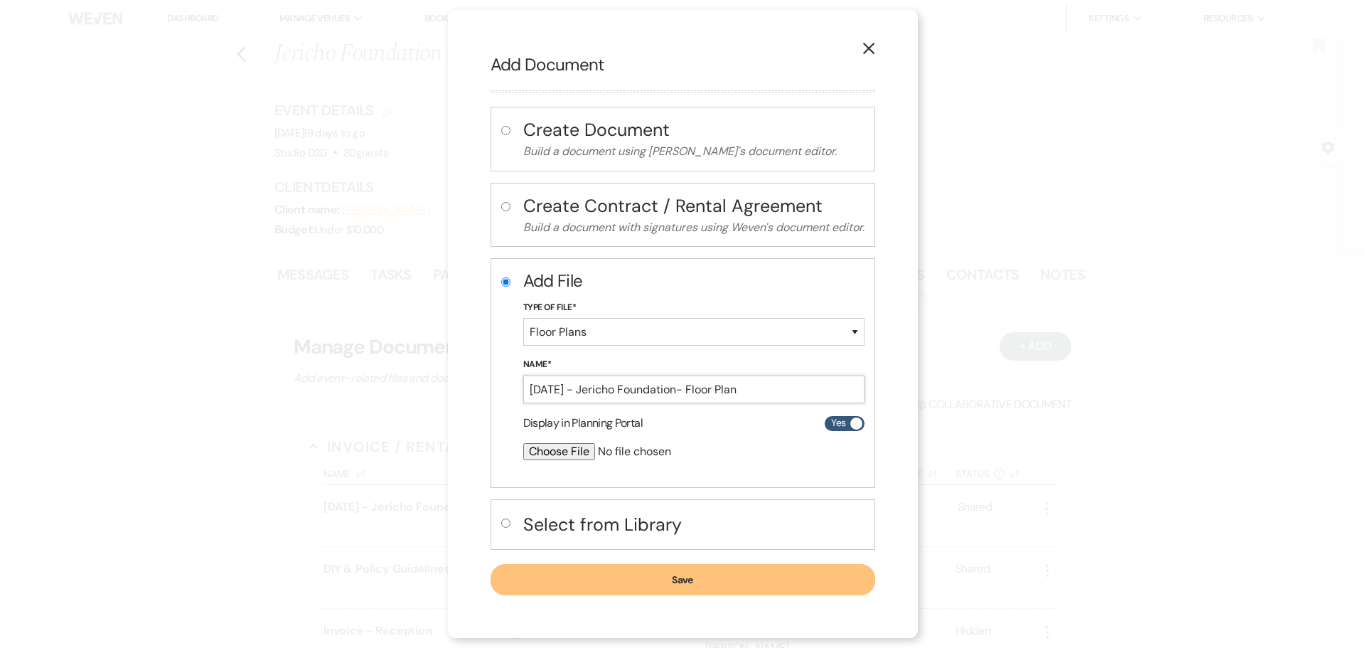
type input "08-28-25 - Jericho Foundation- Floor Plan"
click at [574, 450] on input "file" at bounding box center [656, 451] width 266 height 17
click at [567, 456] on input "file" at bounding box center [656, 451] width 266 height 17
type input "C:\fakepath\08-28-25 - Jericho Foundation- Floor Plan - Studio D2D.pdf"
click at [739, 579] on button "Save" at bounding box center [683, 580] width 385 height 31
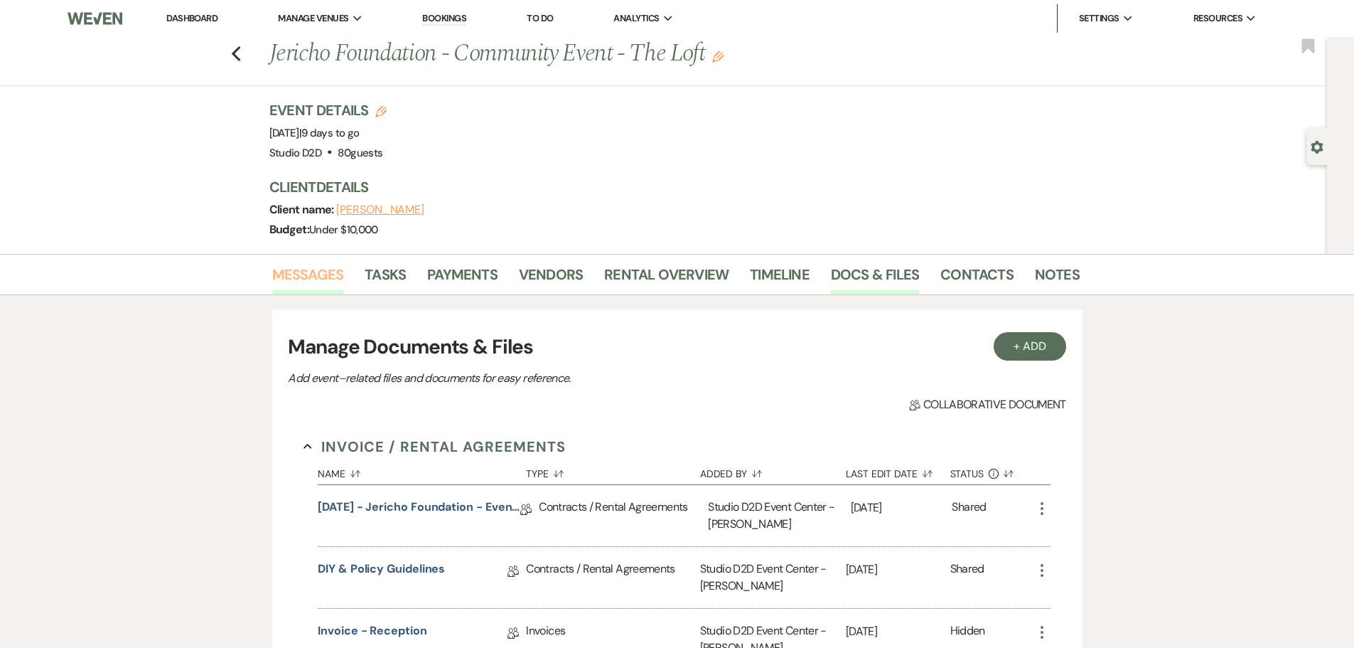
click at [316, 275] on link "Messages" at bounding box center [308, 278] width 72 height 31
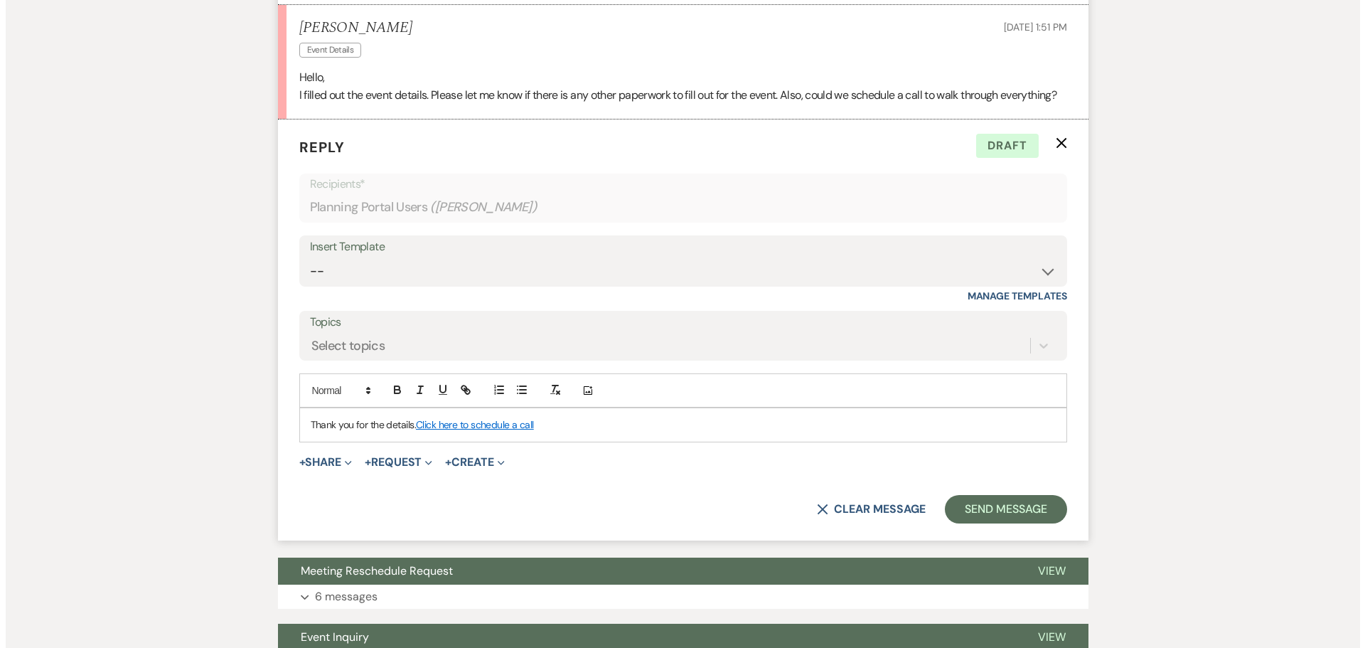
scroll to position [680, 0]
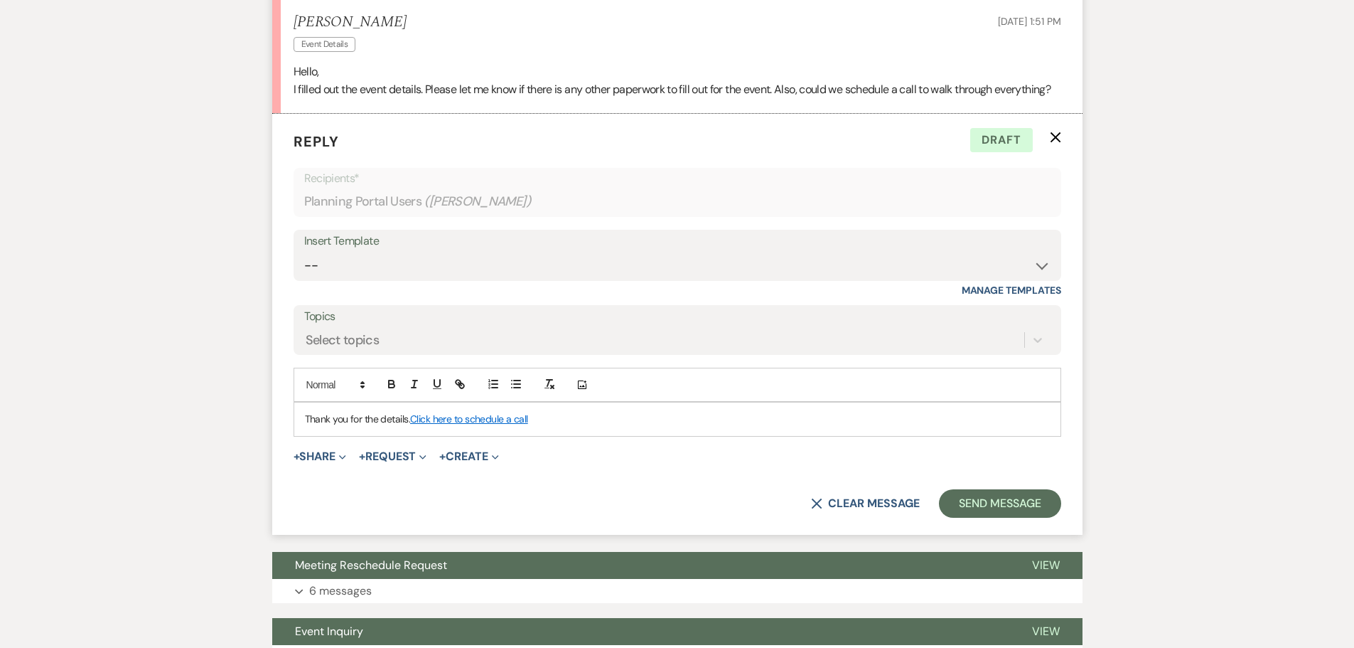
click at [413, 417] on link "Click here to schedule a call" at bounding box center [469, 418] width 118 height 13
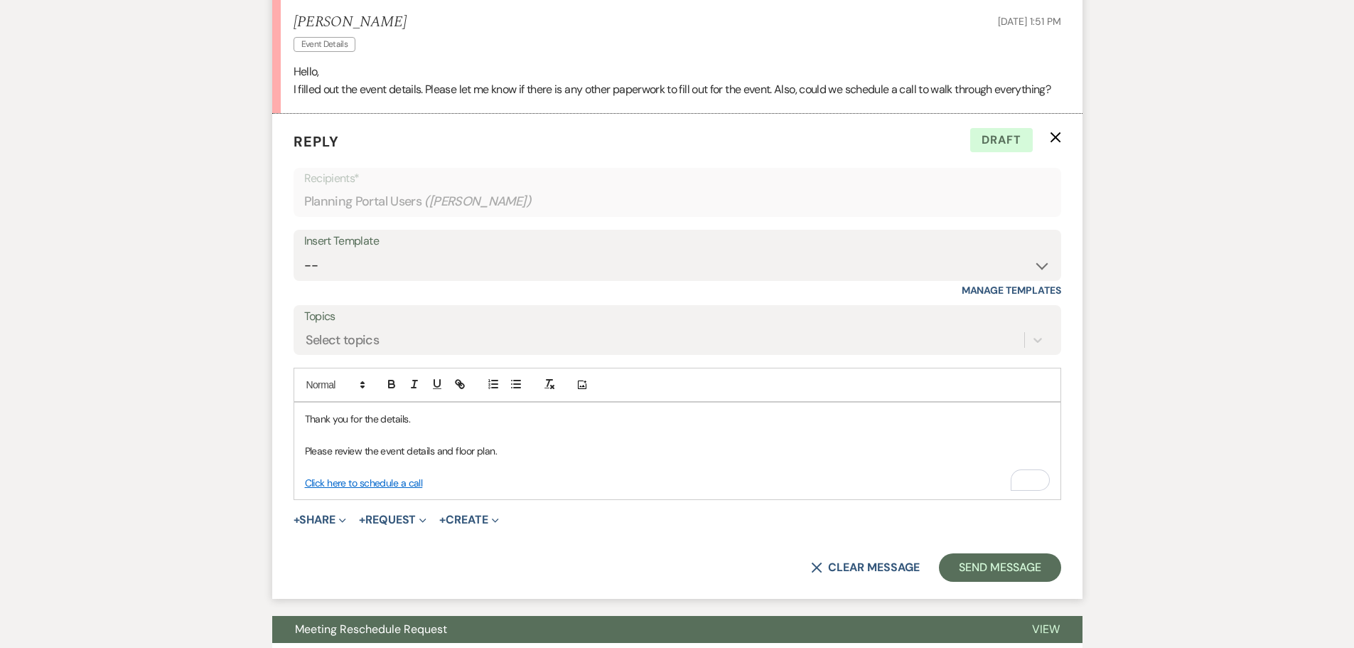
click at [305, 481] on link "Click here to schedule a call" at bounding box center [364, 482] width 118 height 13
drag, startPoint x: 304, startPoint y: 417, endPoint x: 683, endPoint y: 489, distance: 385.7
click at [683, 486] on div "Thank you for the details. Please review the event details and floor plan. I ha…" at bounding box center [677, 450] width 766 height 97
copy div "Thank you for the details. Please review the event details and floor plan. I ha…"
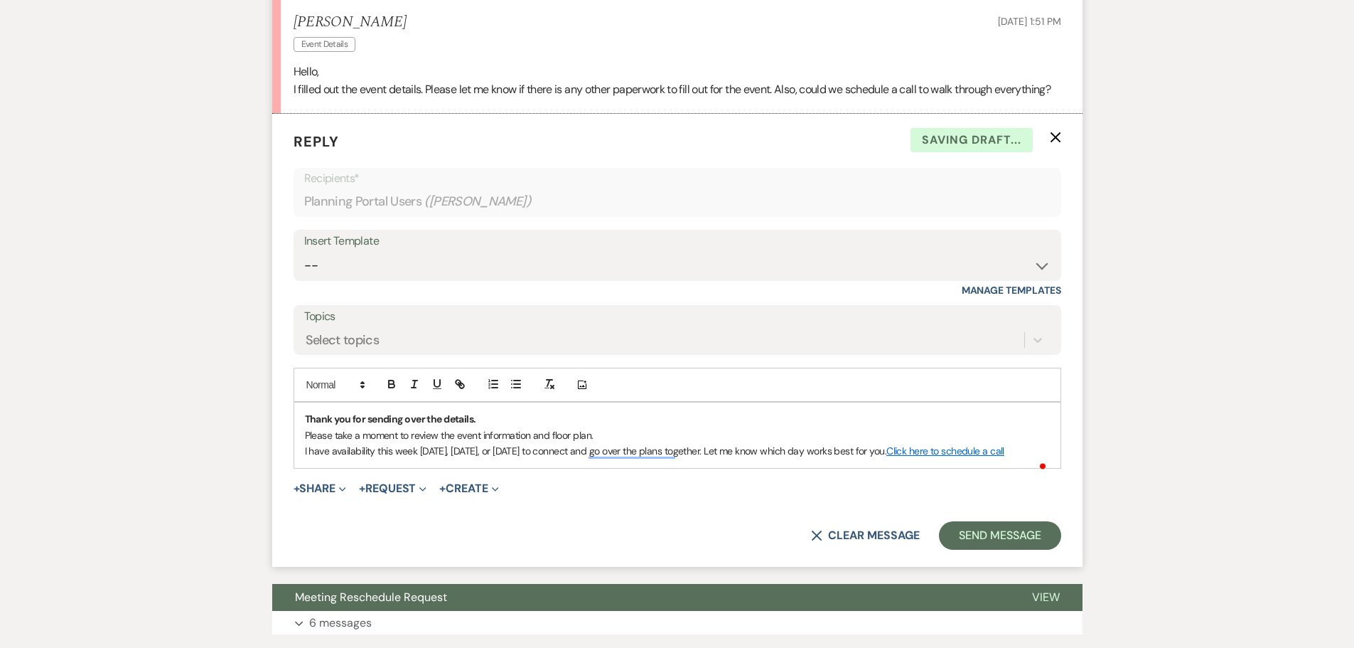
click at [504, 414] on p "Thank you for sending over the details." at bounding box center [677, 419] width 745 height 16
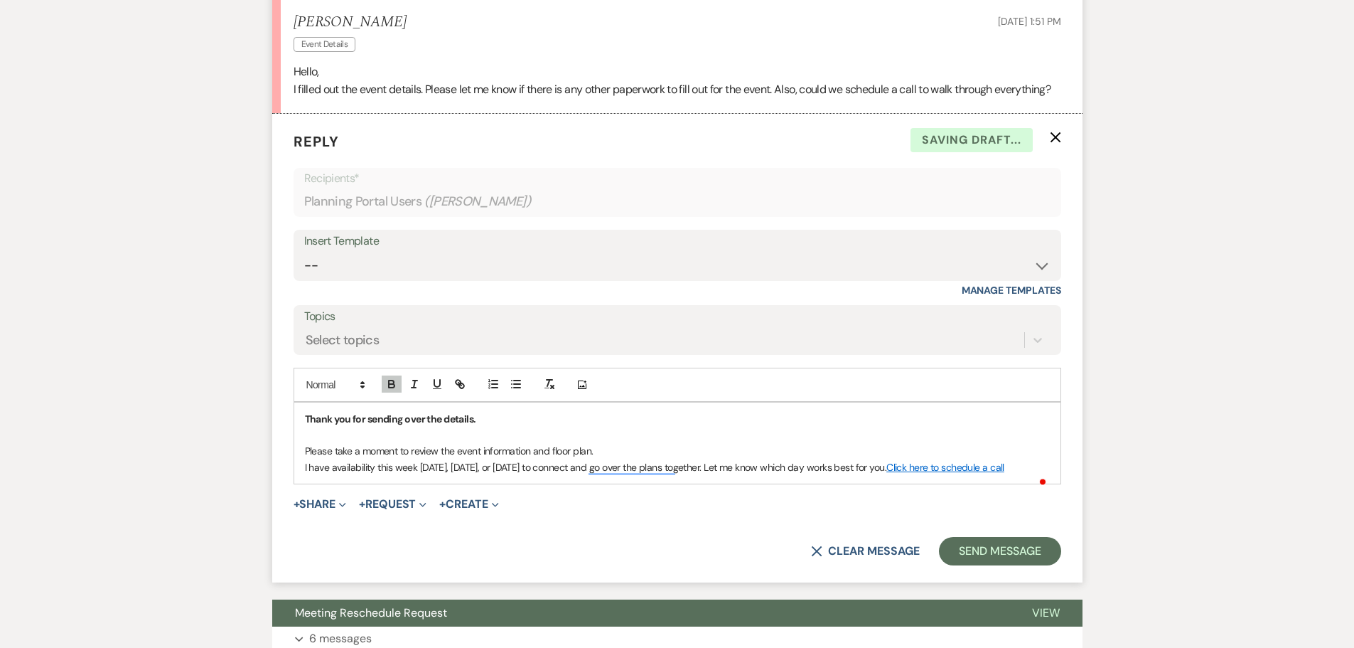
drag, startPoint x: 624, startPoint y: 449, endPoint x: 616, endPoint y: 448, distance: 7.3
click at [624, 449] on p "Please take a moment to review the event information and floor plan." at bounding box center [677, 451] width 745 height 16
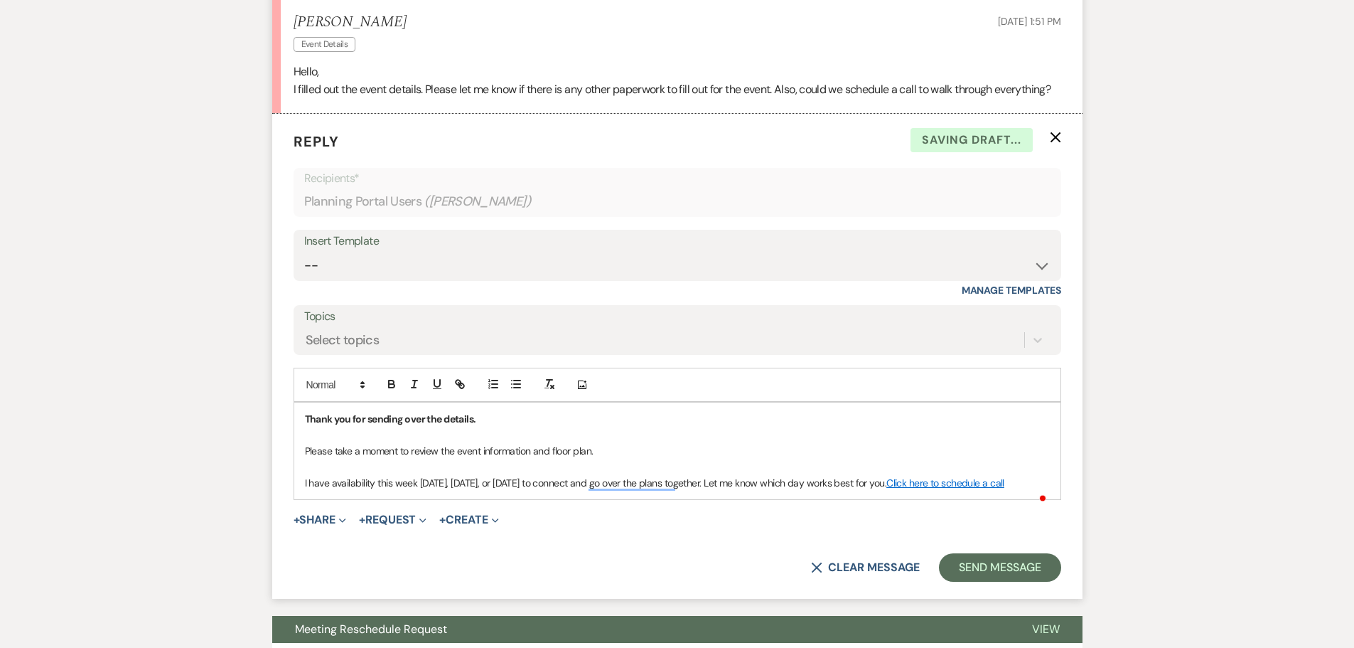
click at [308, 449] on p "Please take a moment to review the event information and floor plan." at bounding box center [677, 451] width 745 height 16
click at [759, 483] on p "I have availability this week on Tuesday, Wednesday, or Thursday to connect and…" at bounding box center [677, 483] width 745 height 16
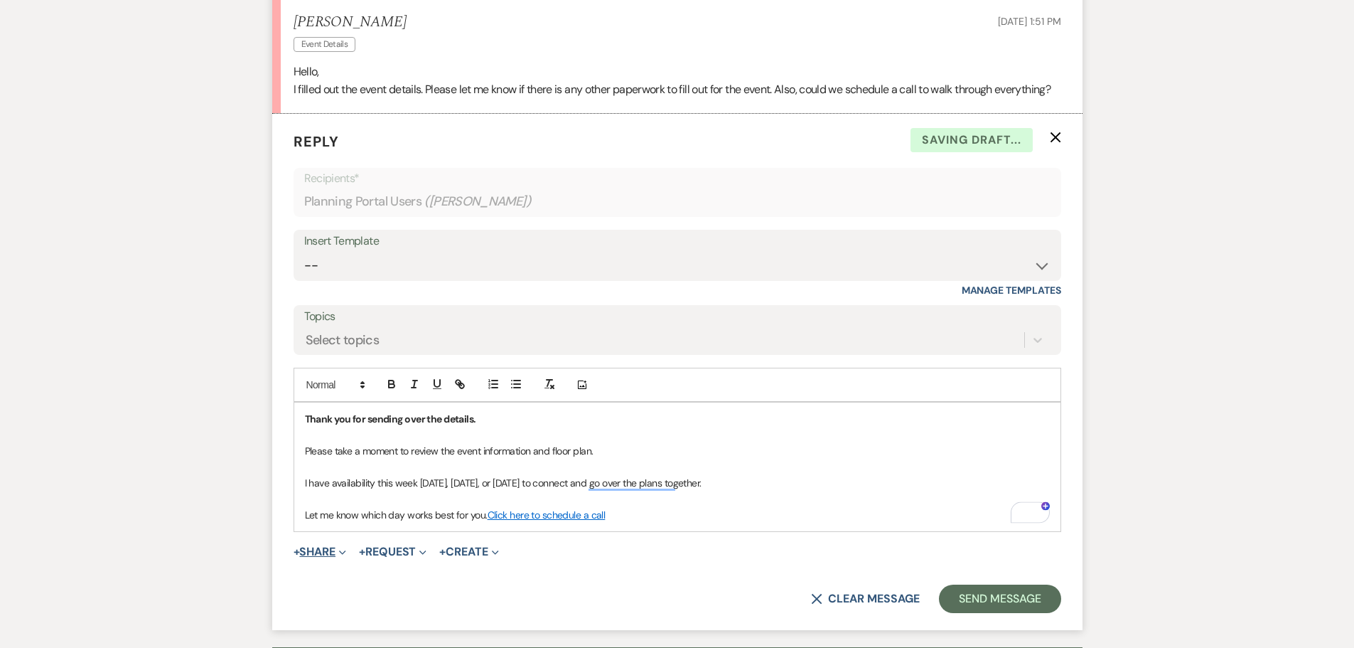
click at [328, 550] on button "+ Share Expand" at bounding box center [320, 551] width 53 height 11
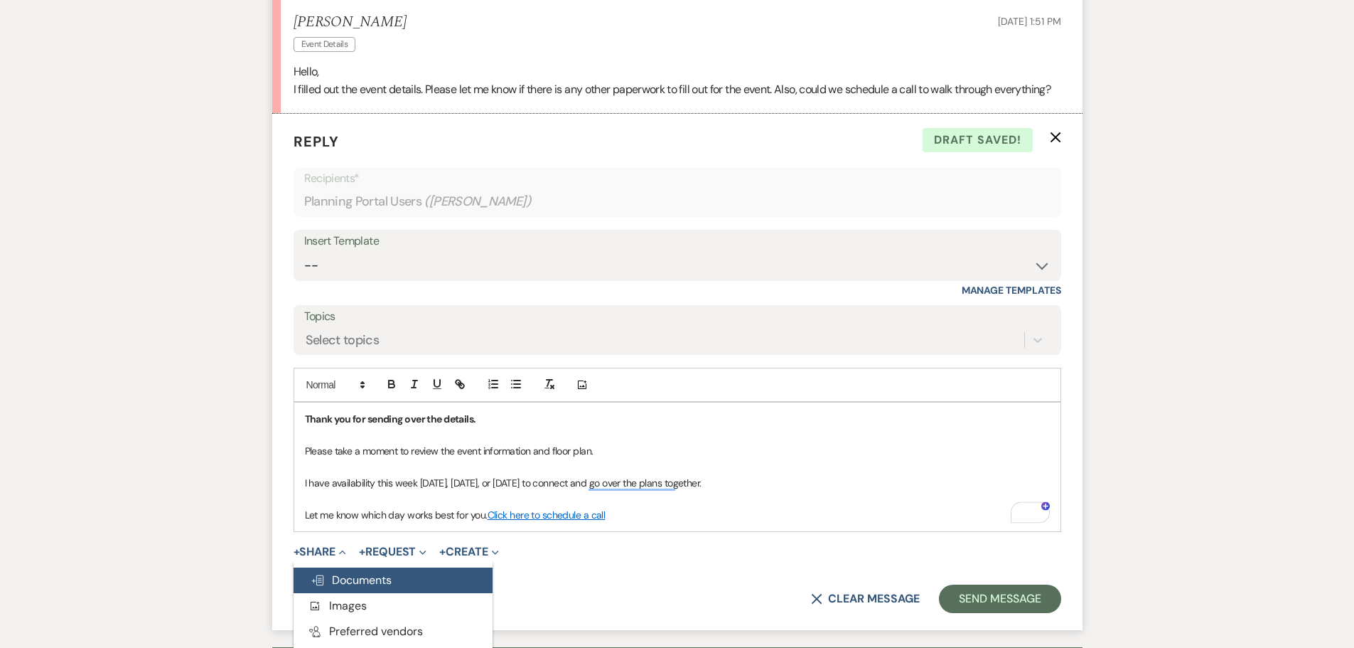
click at [360, 577] on span "Doc Upload Documents" at bounding box center [351, 579] width 81 height 15
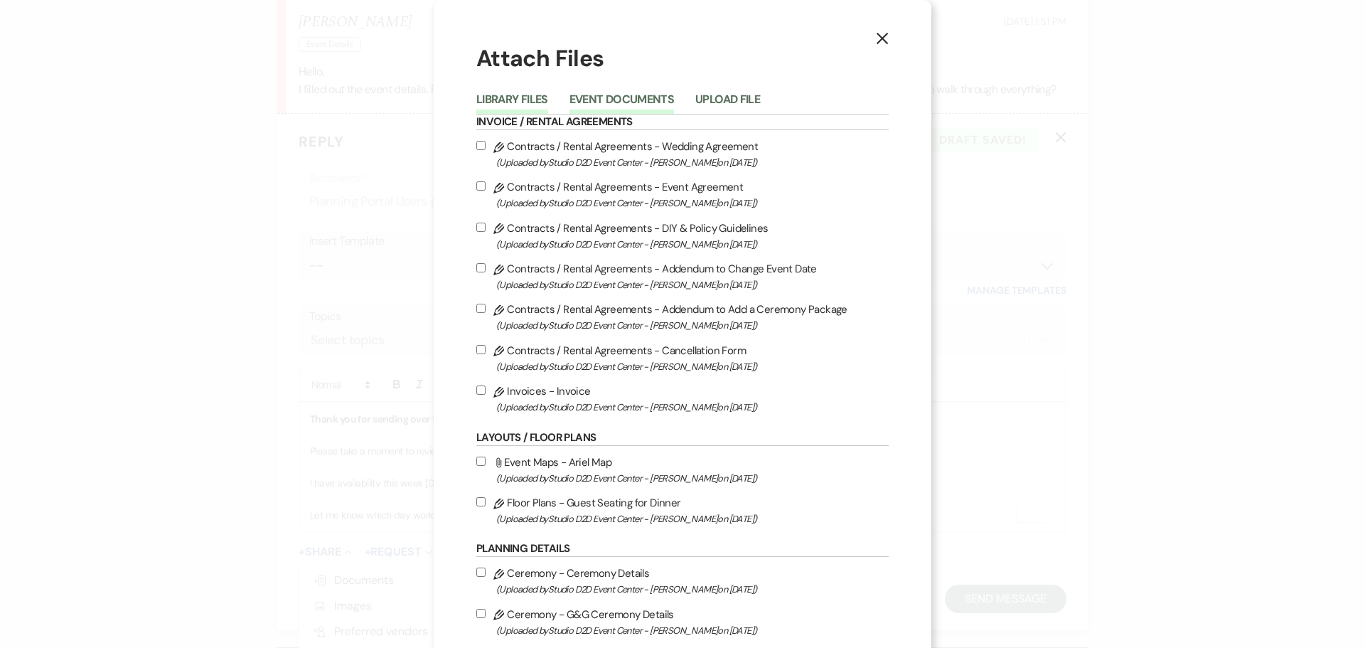
click at [623, 106] on button "Event Documents" at bounding box center [621, 104] width 105 height 20
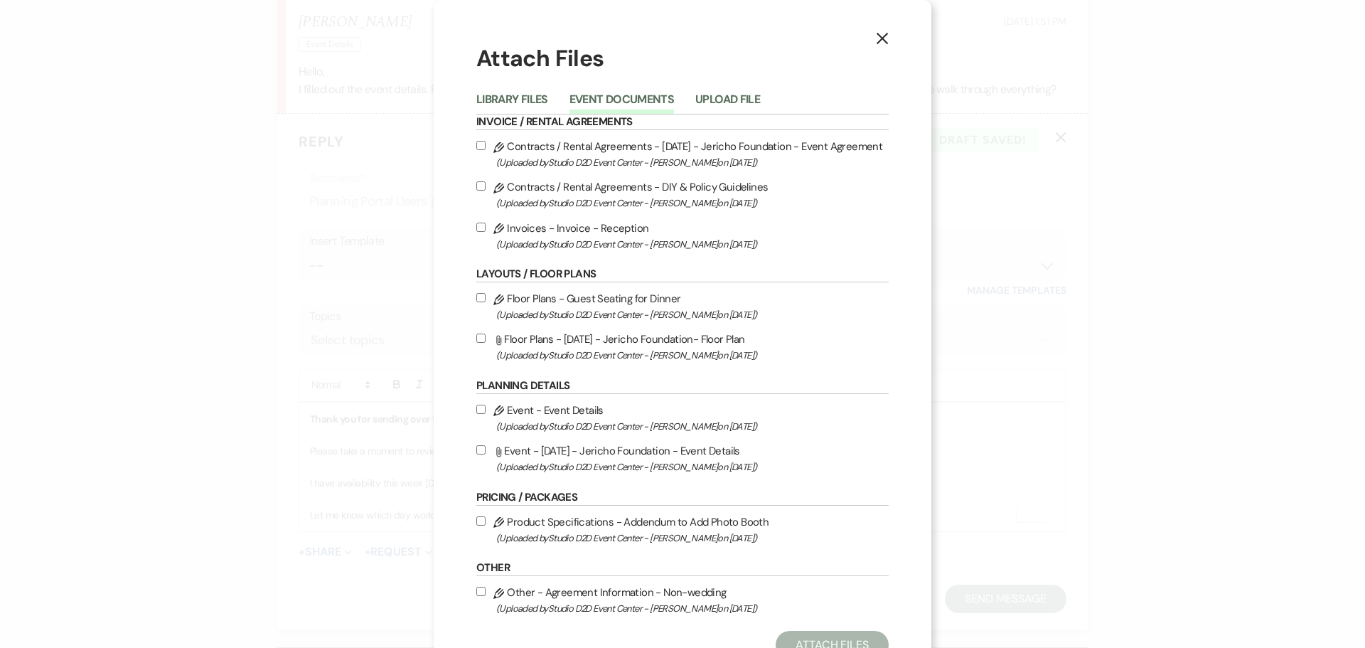
click at [574, 340] on label "Attach File Floor Plans - 08-28-25 - Jericho Foundation- Floor Plan (Uploaded b…" at bounding box center [682, 346] width 412 height 33
click at [486, 340] on input "Attach File Floor Plans - 08-28-25 - Jericho Foundation- Floor Plan (Uploaded b…" at bounding box center [480, 337] width 9 height 9
checkbox input "true"
click at [565, 450] on label "Attach File Event - 08-28-25 - Jericho Foundation - Event Details (Uploaded by …" at bounding box center [682, 458] width 412 height 33
click at [486, 450] on input "Attach File Event - 08-28-25 - Jericho Foundation - Event Details (Uploaded by …" at bounding box center [480, 449] width 9 height 9
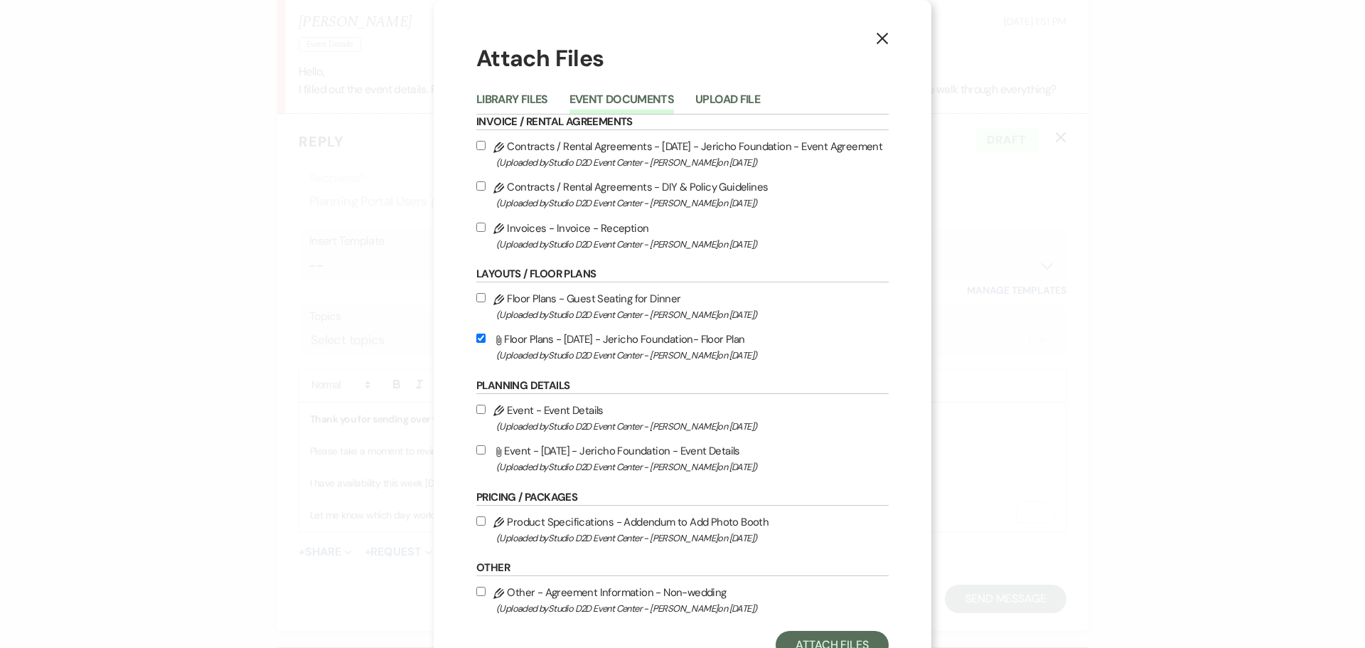
checkbox input "true"
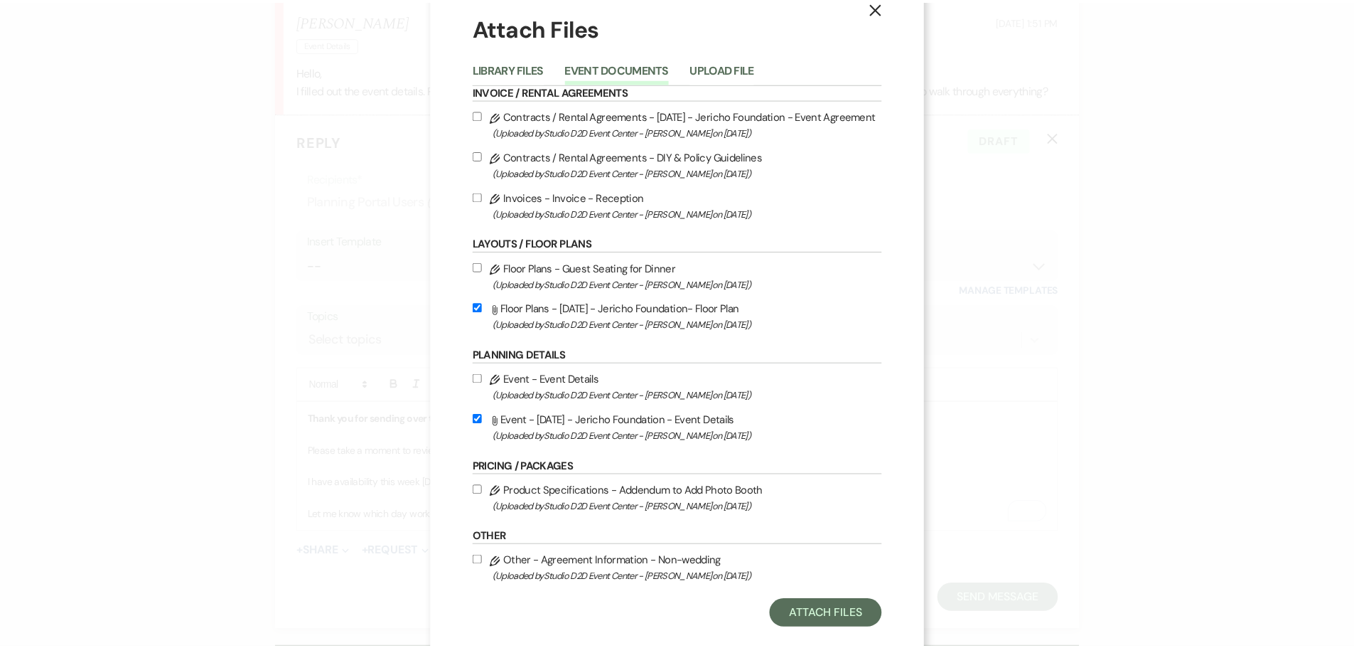
scroll to position [54, 0]
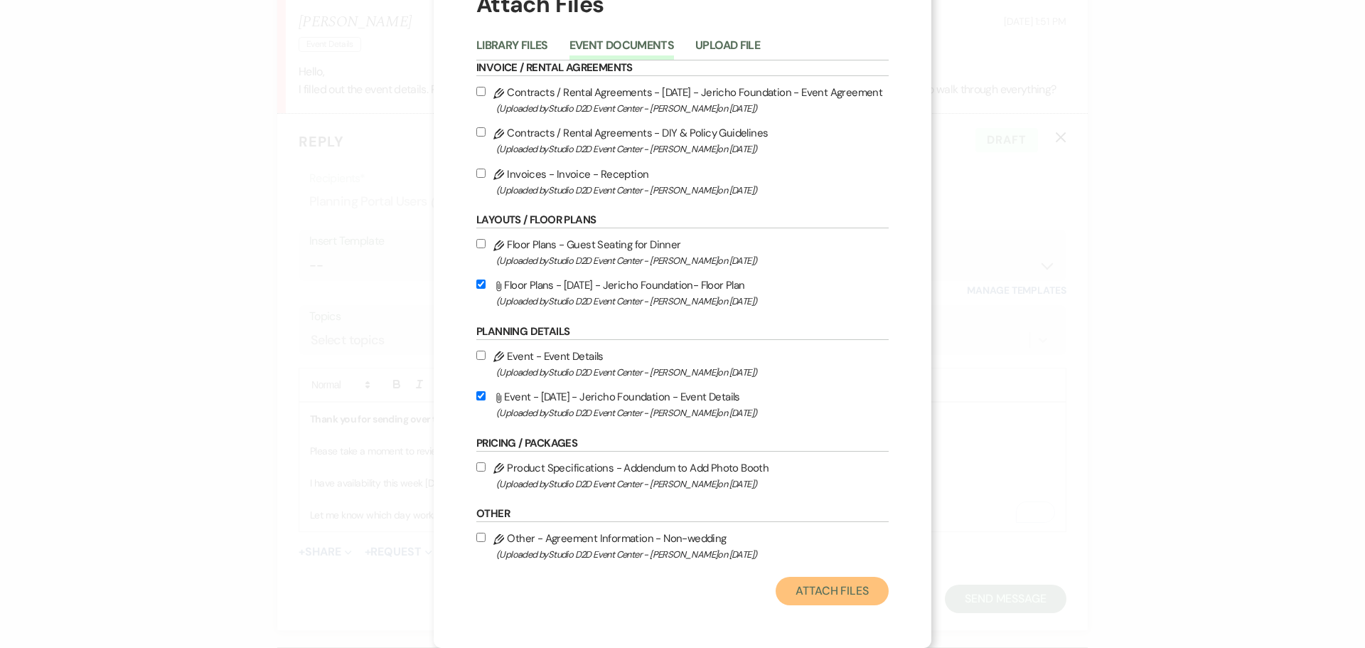
click at [828, 592] on button "Attach Files" at bounding box center [832, 591] width 113 height 28
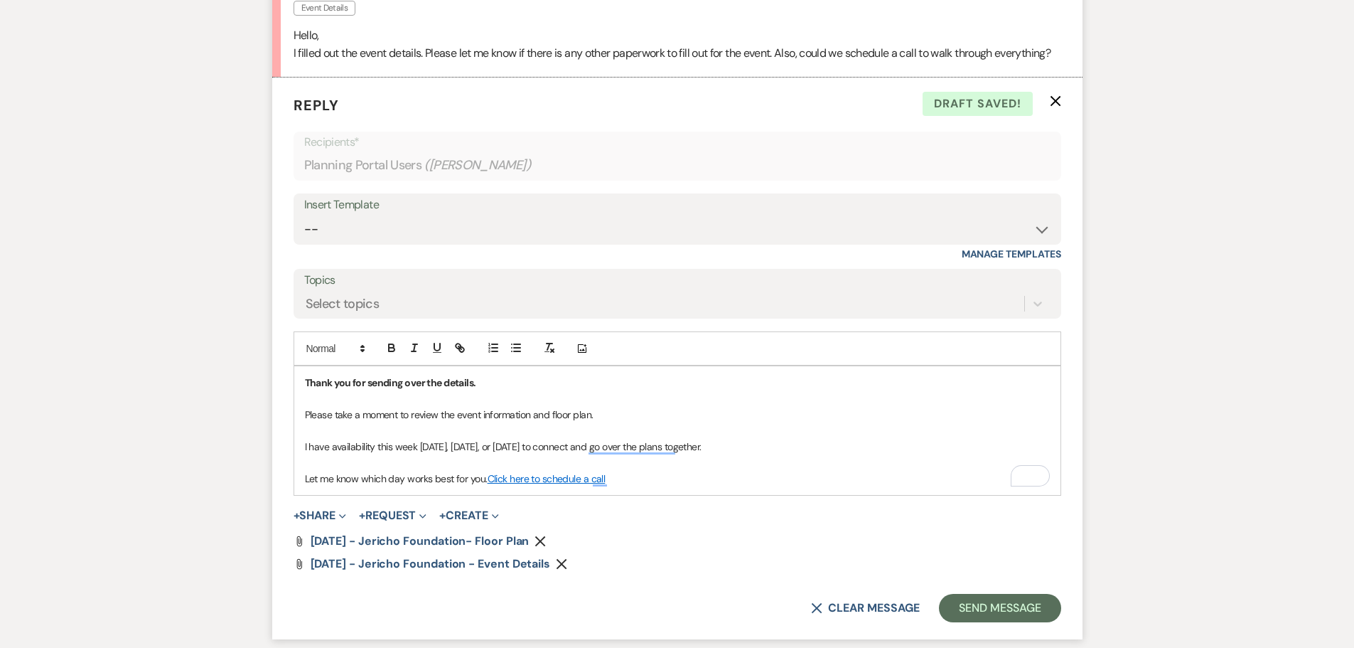
scroll to position [752, 0]
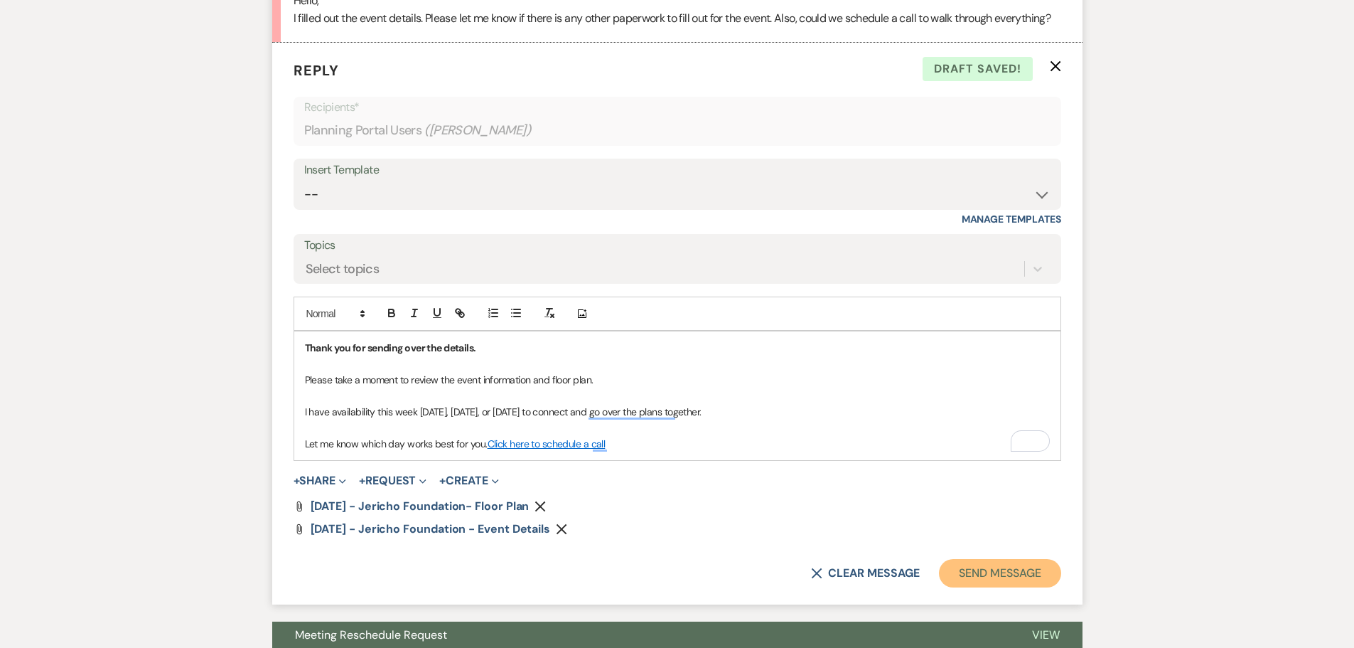
click at [963, 576] on button "Send Message" at bounding box center [1000, 573] width 122 height 28
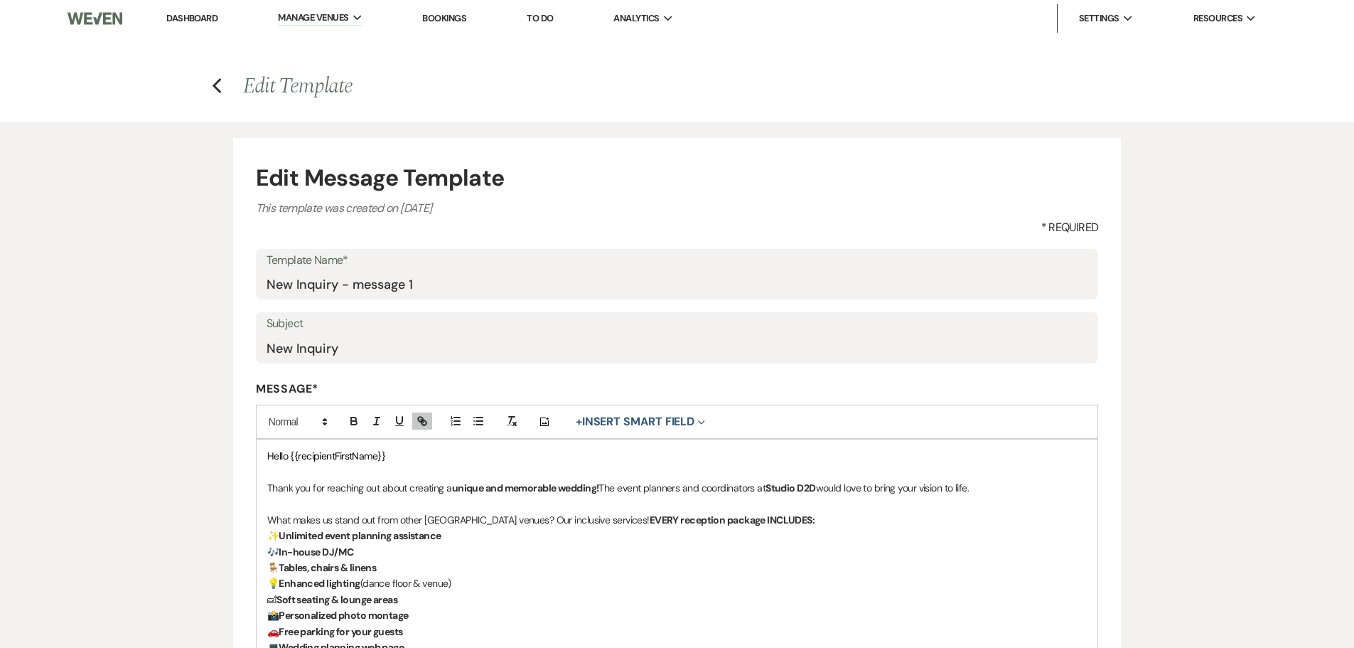
click at [203, 18] on link "Dashboard" at bounding box center [191, 18] width 51 height 12
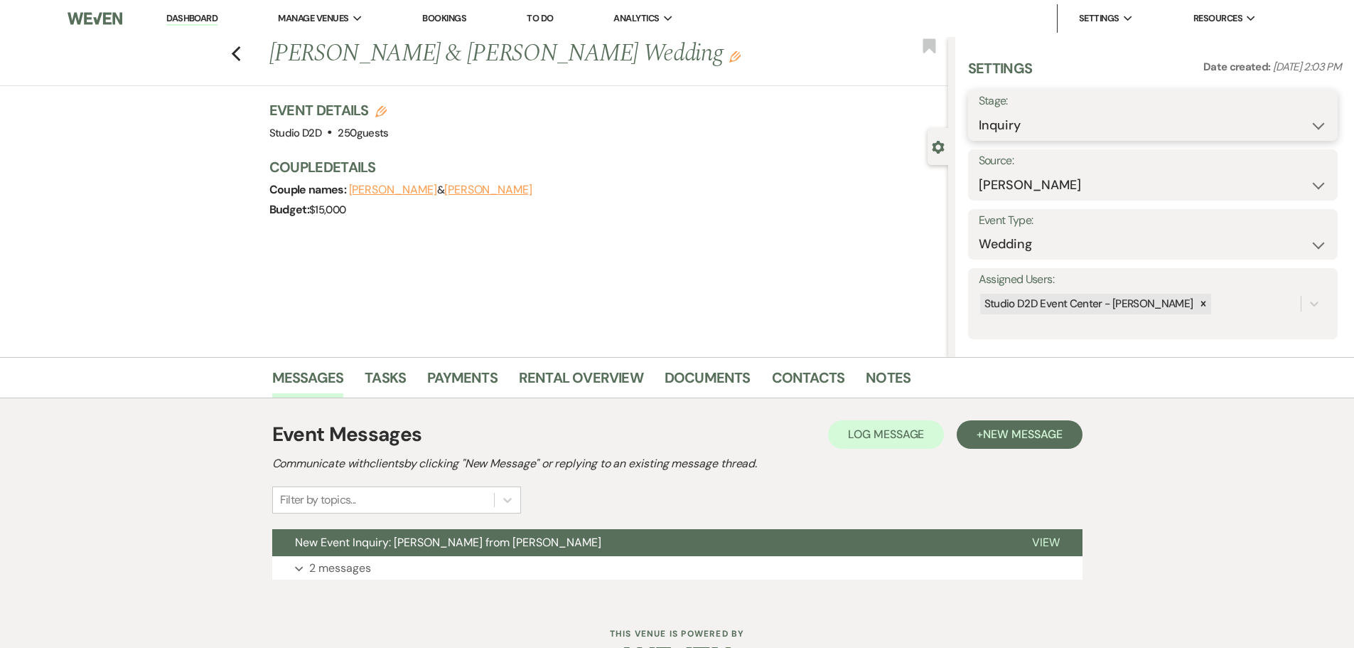
click at [1027, 128] on select "Inquiry Follow Up Tour Requested Tour Confirmed Toured Proposal Sent Booked Lost" at bounding box center [1153, 126] width 348 height 28
select select "4"
click at [979, 112] on select "Inquiry Follow Up Tour Requested Tour Confirmed Toured Proposal Sent Booked Lost" at bounding box center [1153, 126] width 348 height 28
click at [1287, 112] on button "Save" at bounding box center [1298, 115] width 80 height 28
click at [1020, 439] on span "New Message" at bounding box center [1022, 434] width 79 height 15
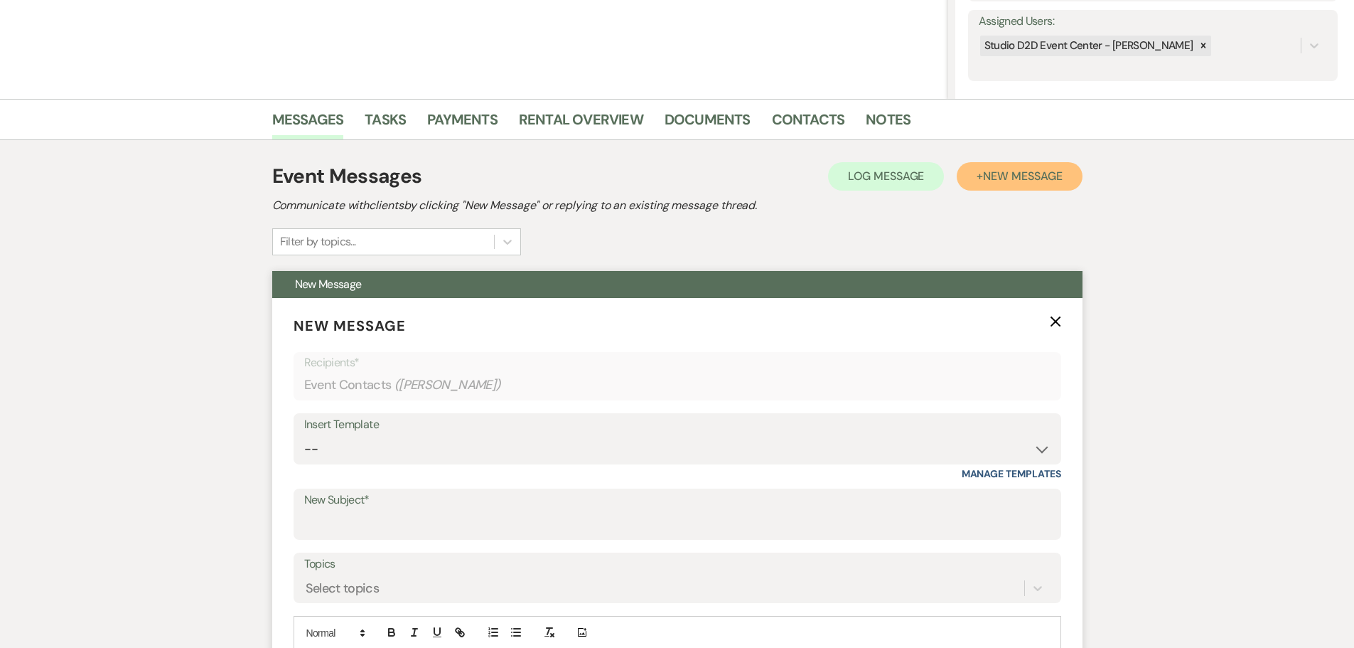
scroll to position [284, 0]
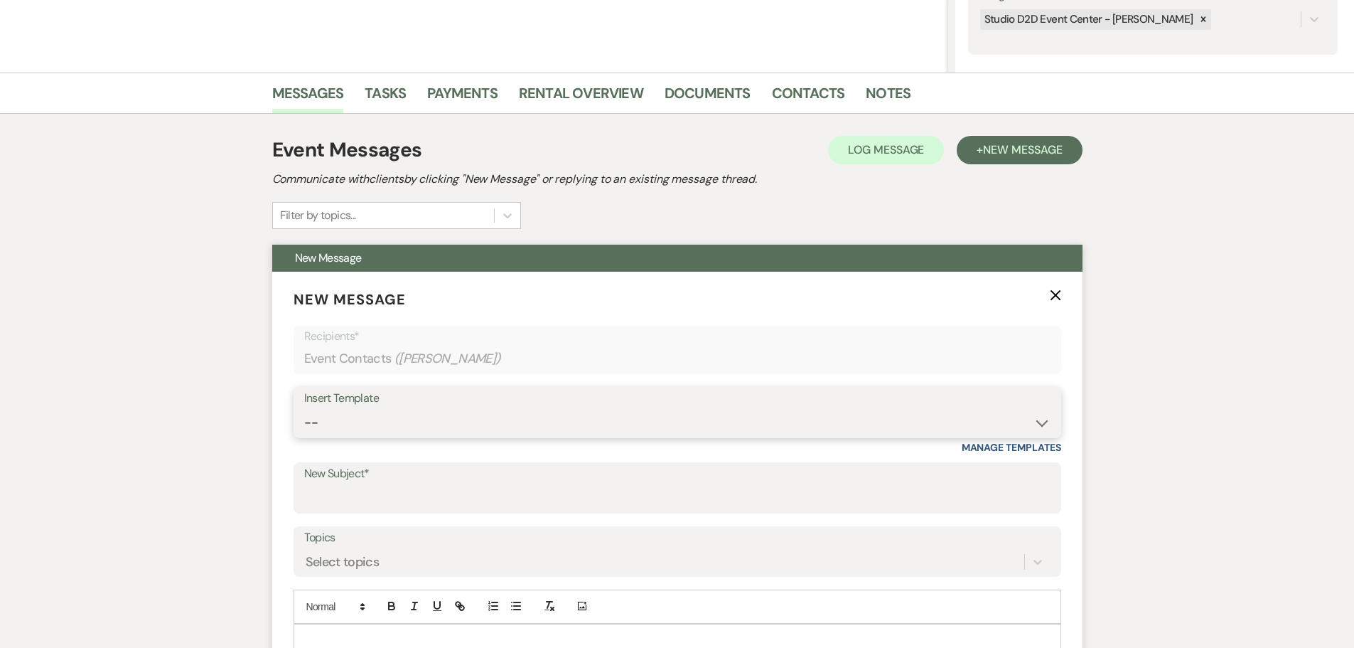
click at [407, 421] on select "-- New Inquiry - message 2 Event Pricing - Non Wedding Weven Planning Portal In…" at bounding box center [677, 423] width 747 height 28
select select "5702"
click at [304, 409] on select "-- New Inquiry - message 2 Event Pricing - Non Wedding Weven Planning Portal In…" at bounding box center [677, 423] width 747 height 28
type input "Your Upcoming Tour at Studio D2D"
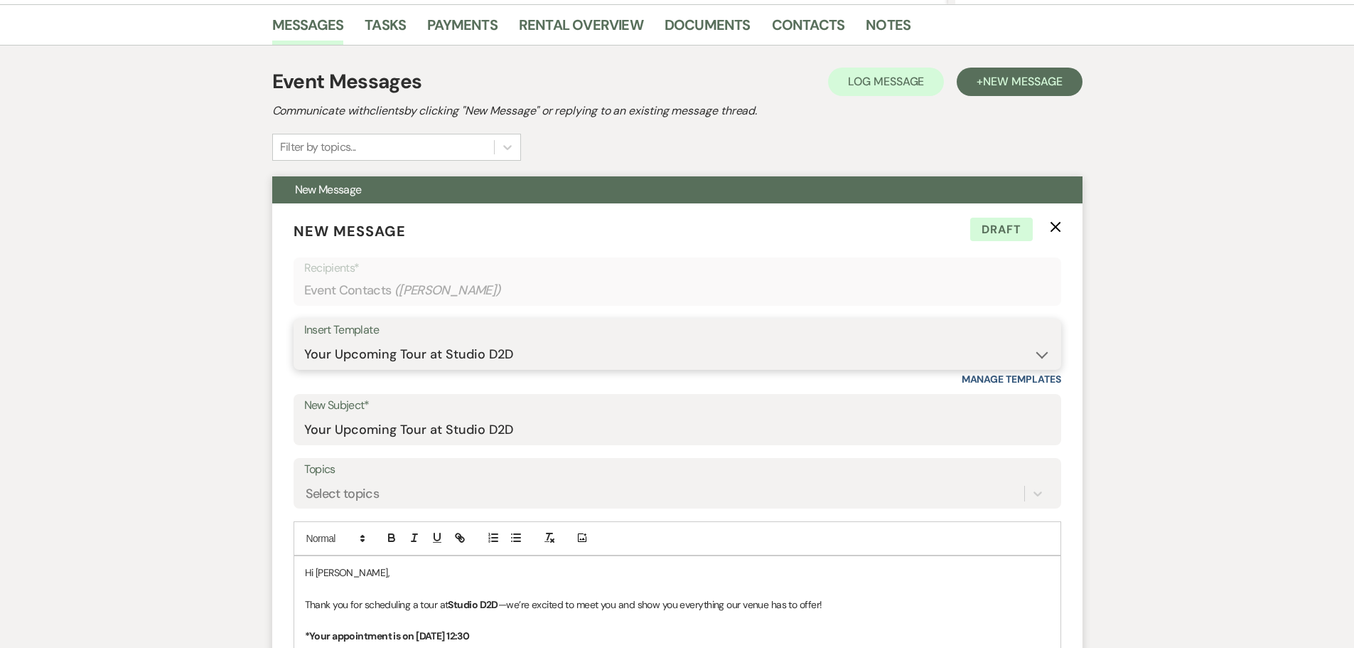
scroll to position [640, 0]
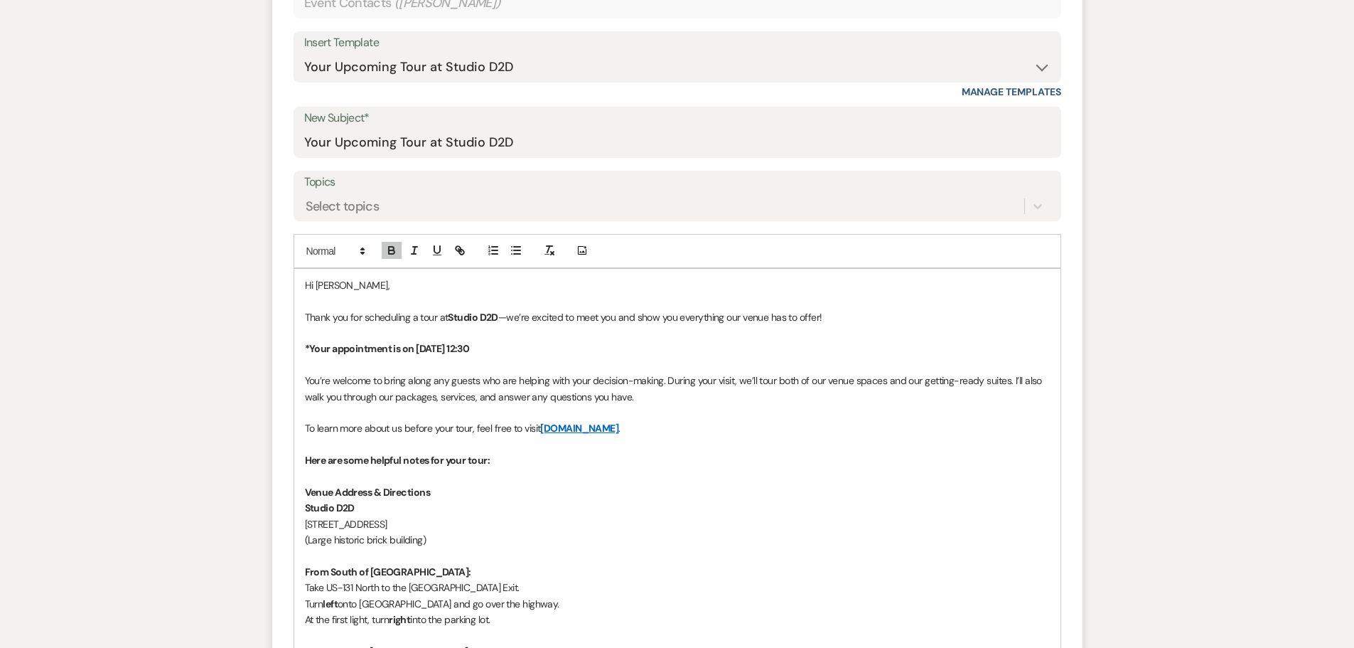
drag, startPoint x: 484, startPoint y: 350, endPoint x: 417, endPoint y: 351, distance: 66.8
click at [417, 351] on p "*Your appointment is on [DATE] 12:30" at bounding box center [677, 349] width 745 height 16
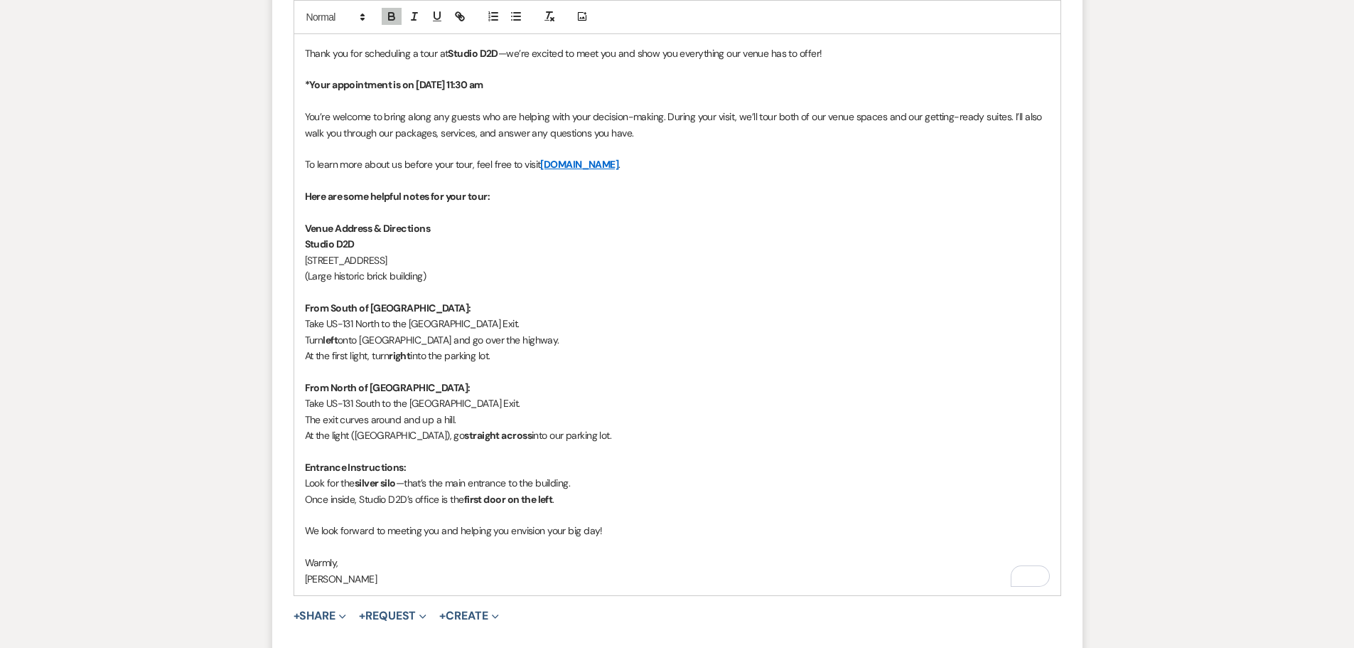
scroll to position [995, 0]
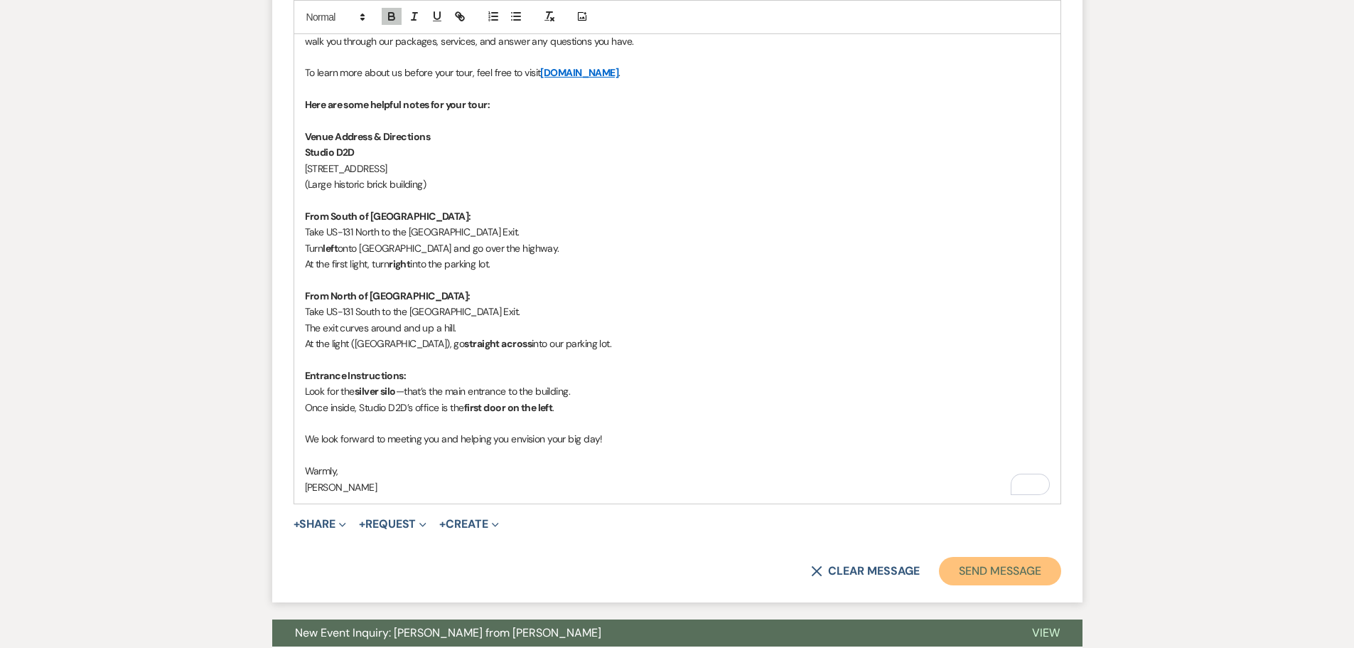
click at [1022, 572] on button "Send Message" at bounding box center [1000, 571] width 122 height 28
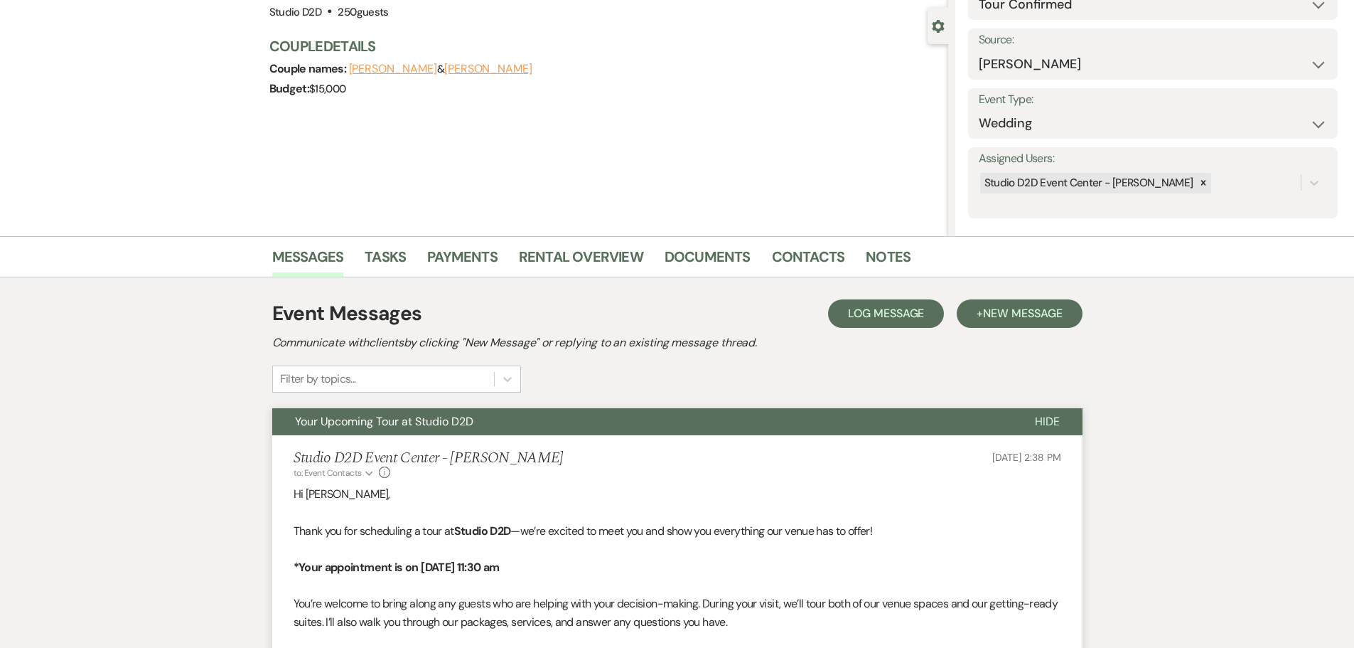
scroll to position [112, 0]
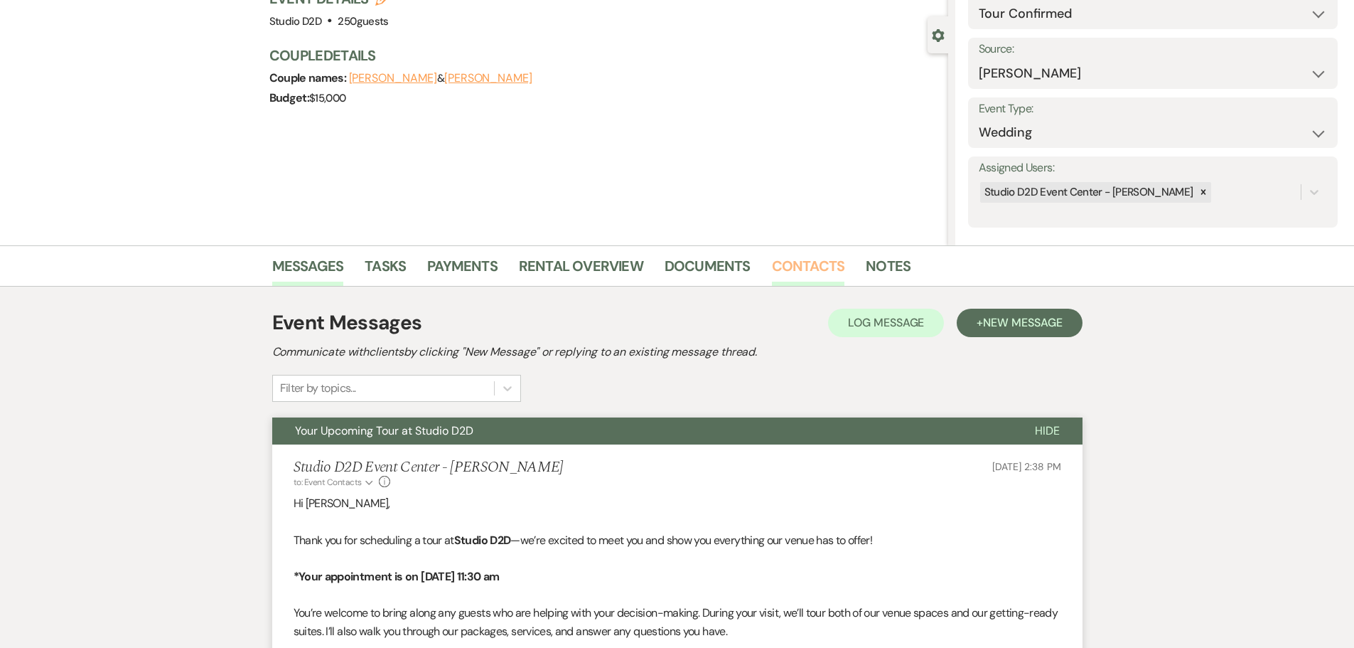
click at [806, 273] on link "Contacts" at bounding box center [808, 270] width 73 height 31
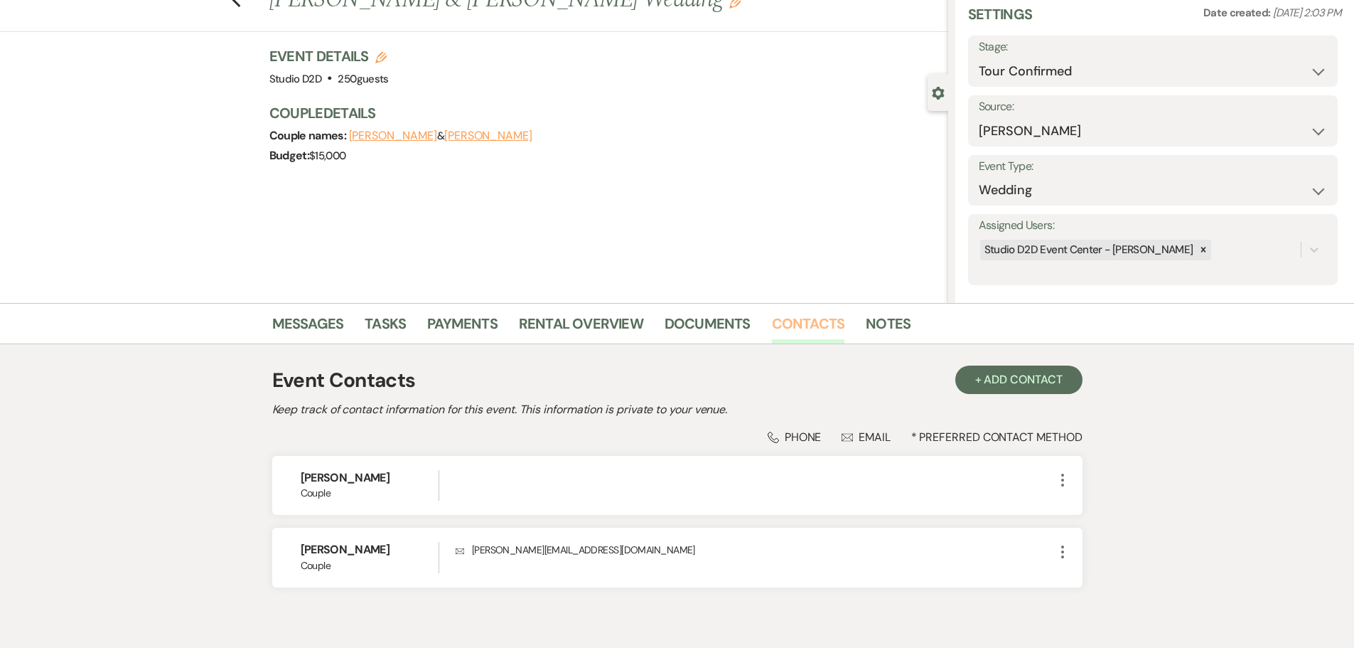
scroll to position [119, 0]
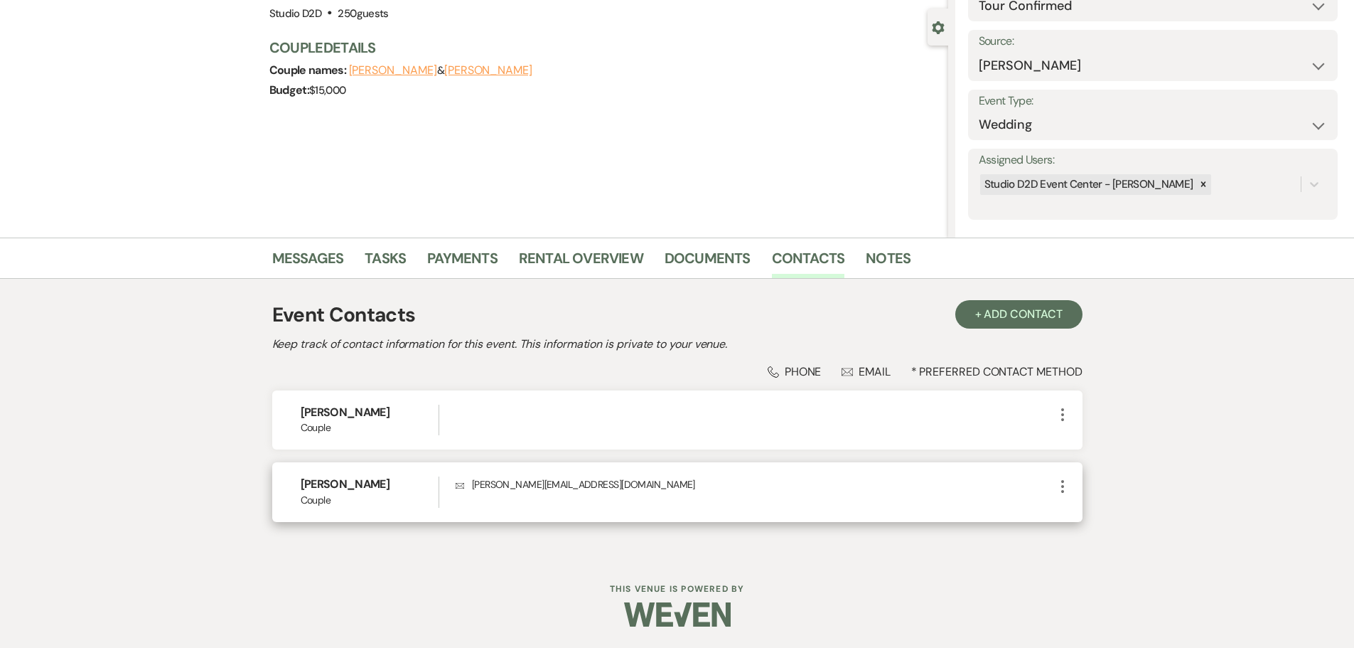
click at [1064, 485] on icon "More" at bounding box center [1062, 486] width 17 height 17
click at [1079, 517] on icon "Pencil" at bounding box center [1076, 513] width 11 height 11
select select "1"
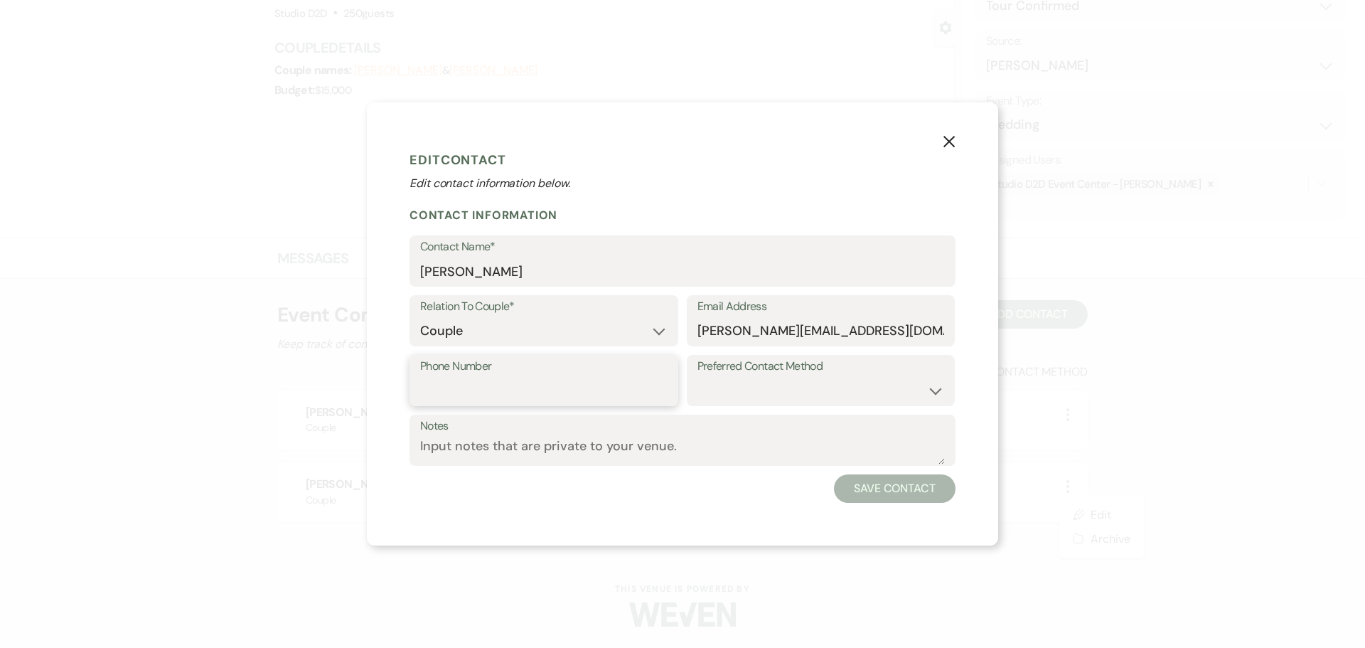
click at [568, 389] on input "Phone Number" at bounding box center [543, 391] width 247 height 28
paste input "[PHONE_NUMBER]"
type input "[PHONE_NUMBER]"
click at [736, 385] on select "Email Phone Text" at bounding box center [820, 391] width 247 height 28
select select "email"
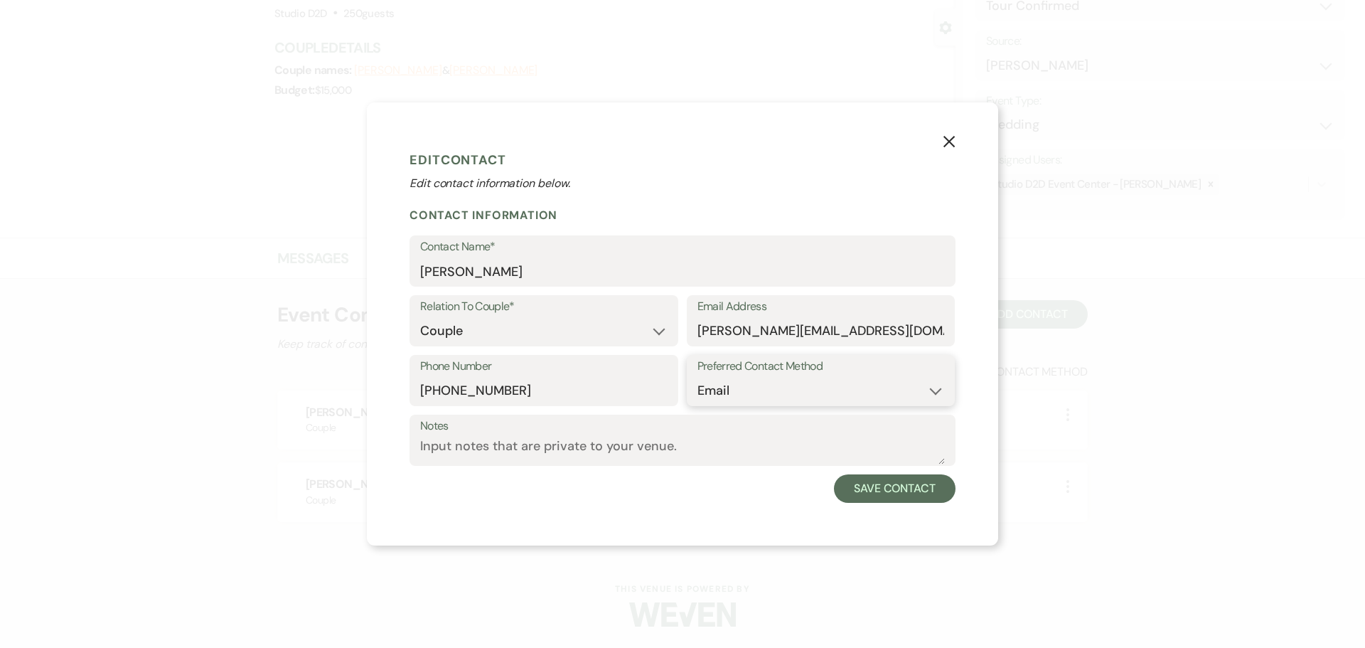
click at [697, 377] on select "Email Phone Text" at bounding box center [820, 391] width 247 height 28
click at [869, 495] on button "Save Contact" at bounding box center [895, 488] width 122 height 28
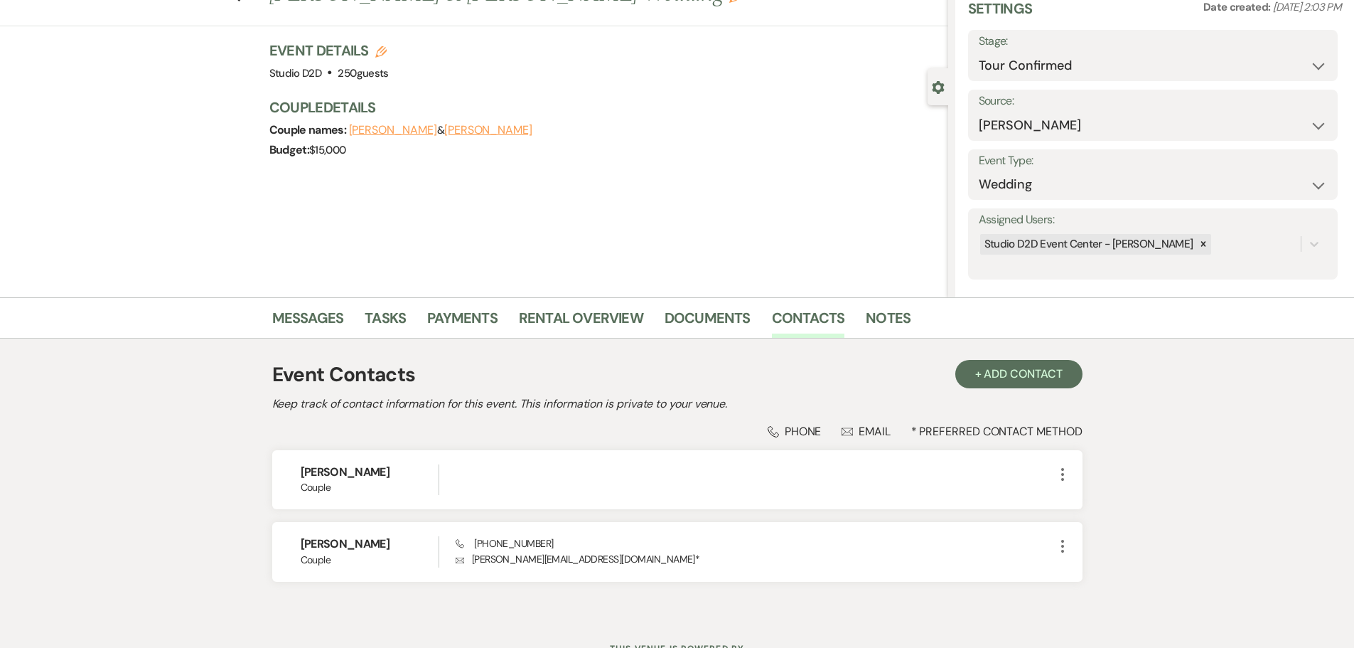
scroll to position [0, 0]
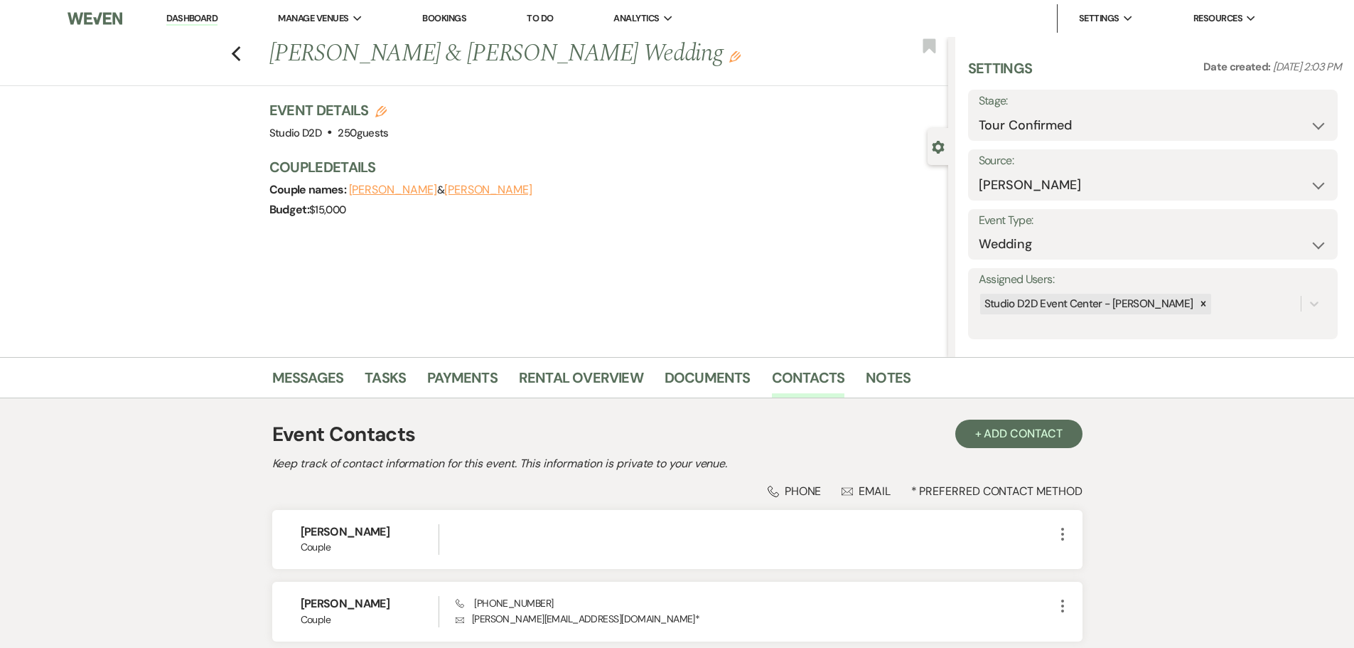
click at [194, 20] on link "Dashboard" at bounding box center [191, 19] width 51 height 14
